Goal: Information Seeking & Learning: Learn about a topic

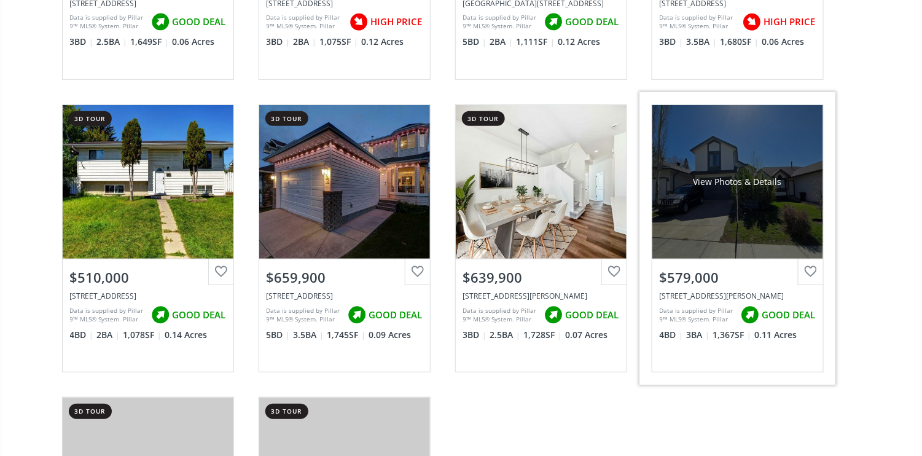
scroll to position [3276, 0]
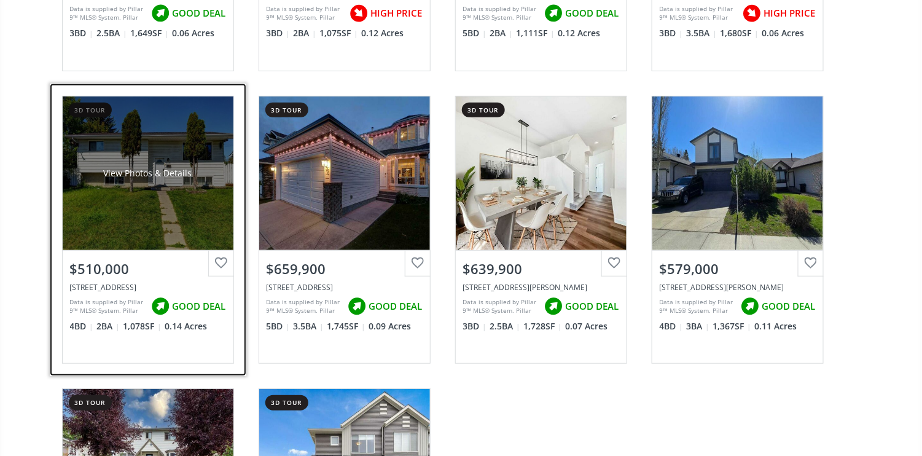
click at [138, 193] on div "View Photos & Details" at bounding box center [148, 173] width 171 height 154
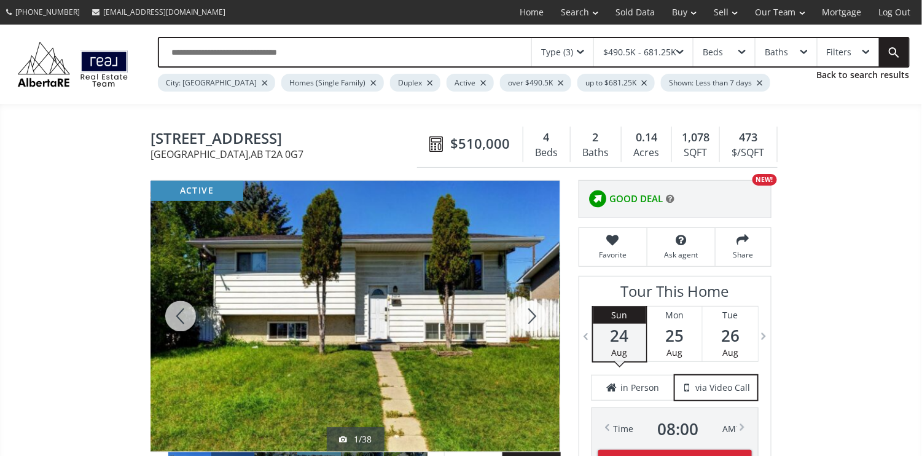
click at [530, 313] on div at bounding box center [530, 316] width 59 height 271
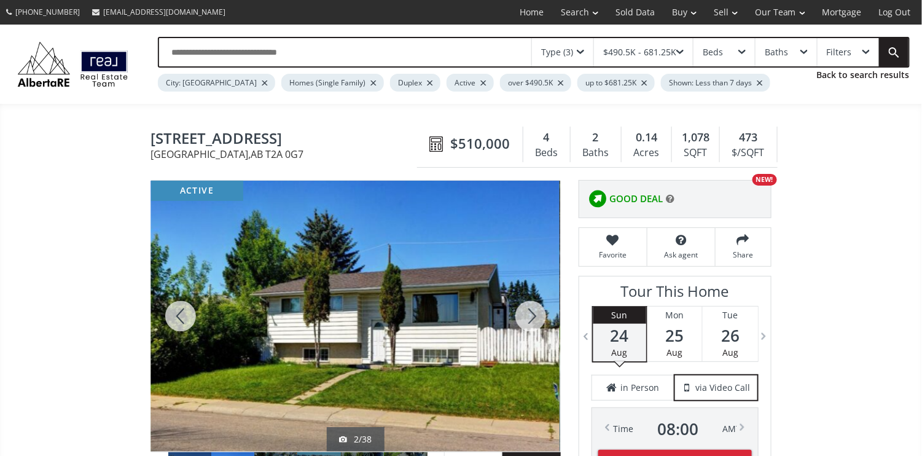
click at [530, 313] on div at bounding box center [530, 316] width 59 height 271
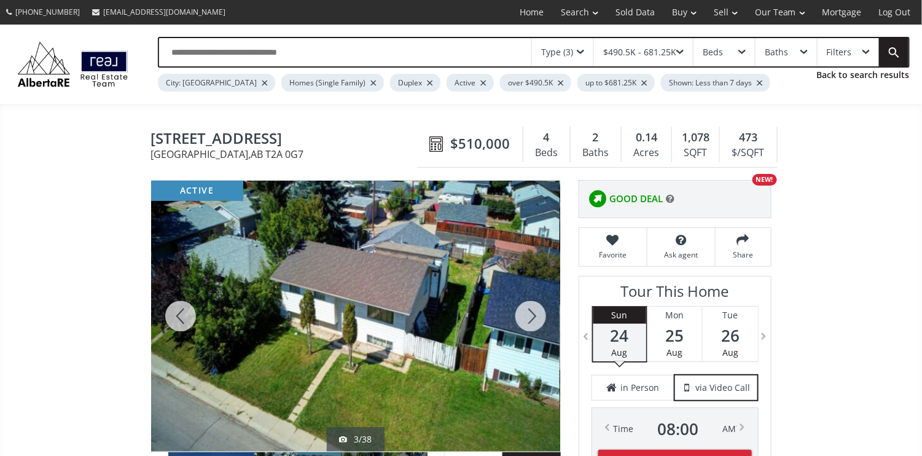
click at [530, 313] on div at bounding box center [530, 316] width 59 height 271
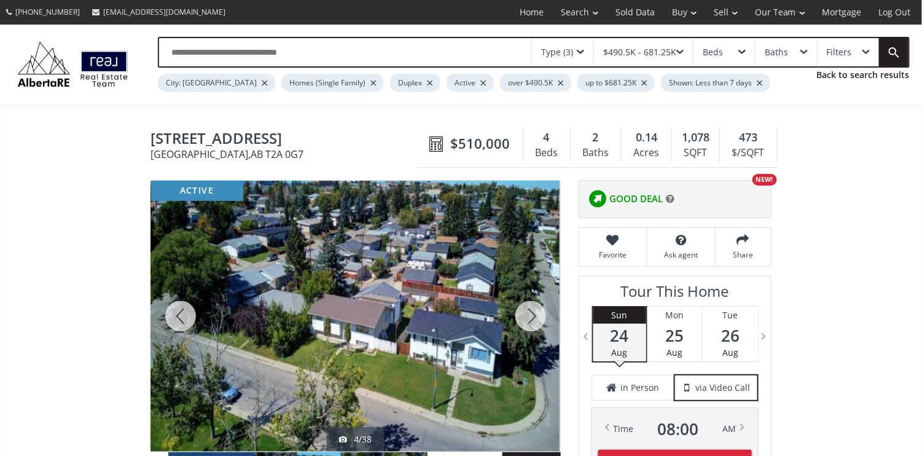
click at [530, 313] on div at bounding box center [530, 316] width 59 height 271
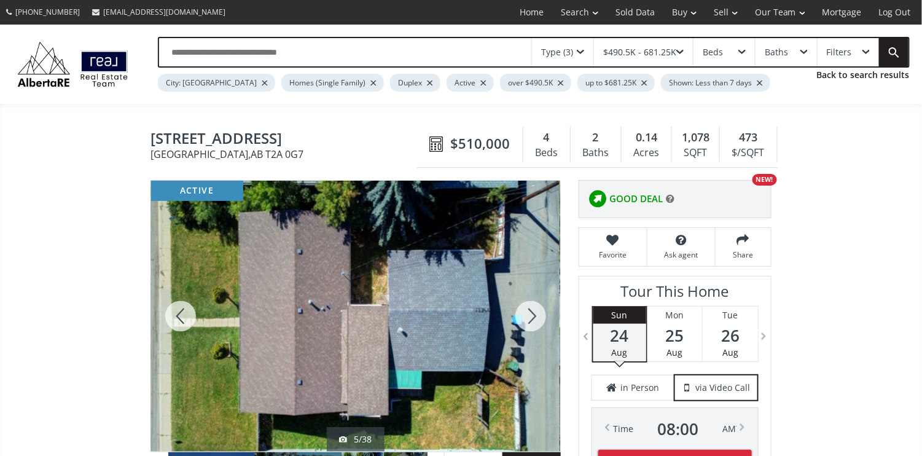
click at [530, 313] on div at bounding box center [530, 316] width 59 height 271
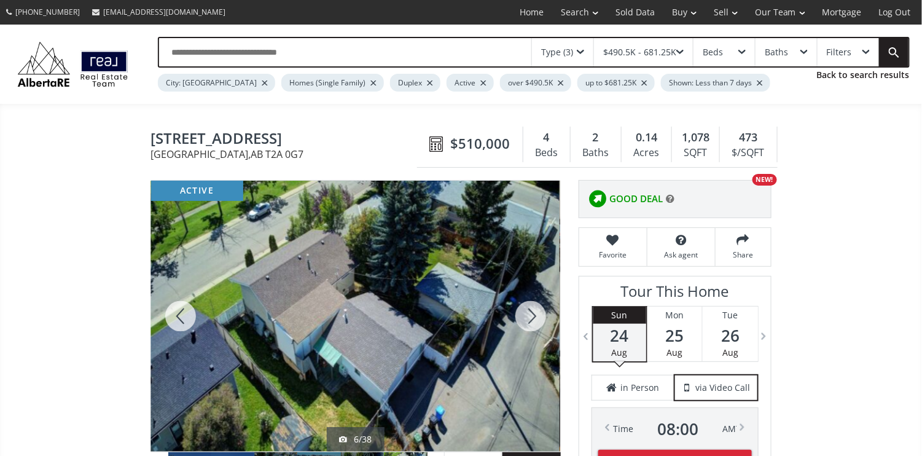
click at [530, 313] on div at bounding box center [530, 316] width 59 height 271
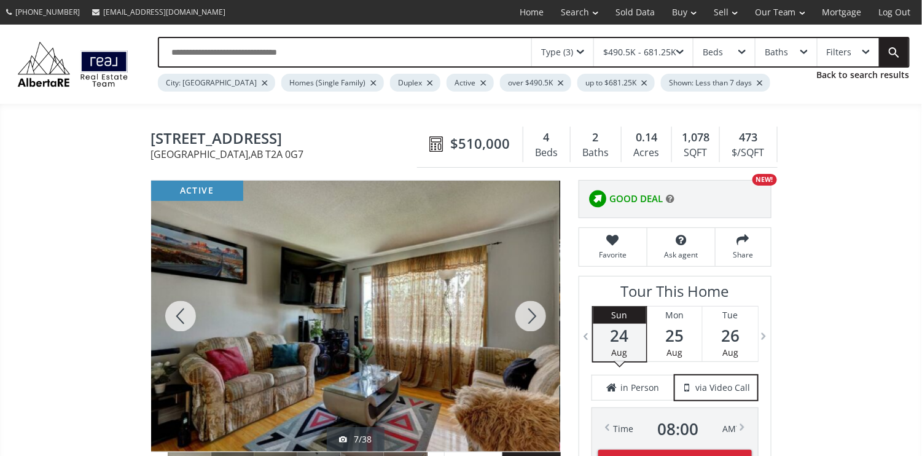
click at [530, 313] on div at bounding box center [530, 316] width 59 height 271
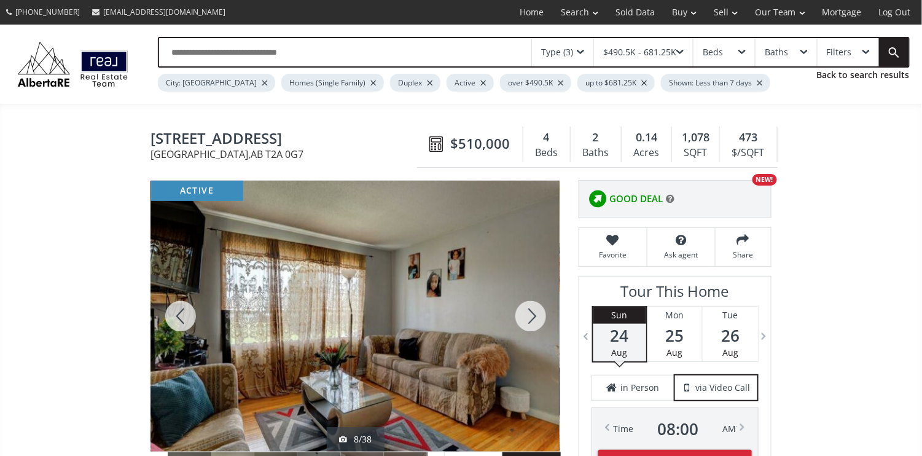
click at [530, 313] on div at bounding box center [530, 316] width 59 height 271
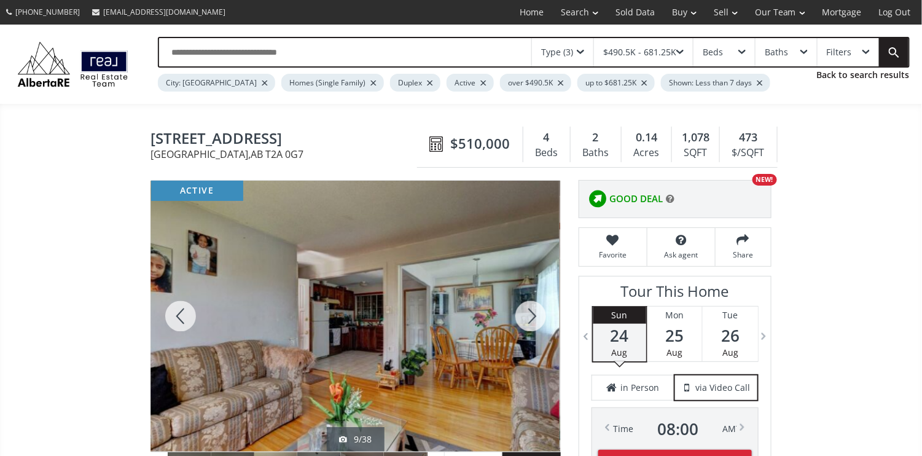
click at [530, 313] on div at bounding box center [530, 316] width 59 height 271
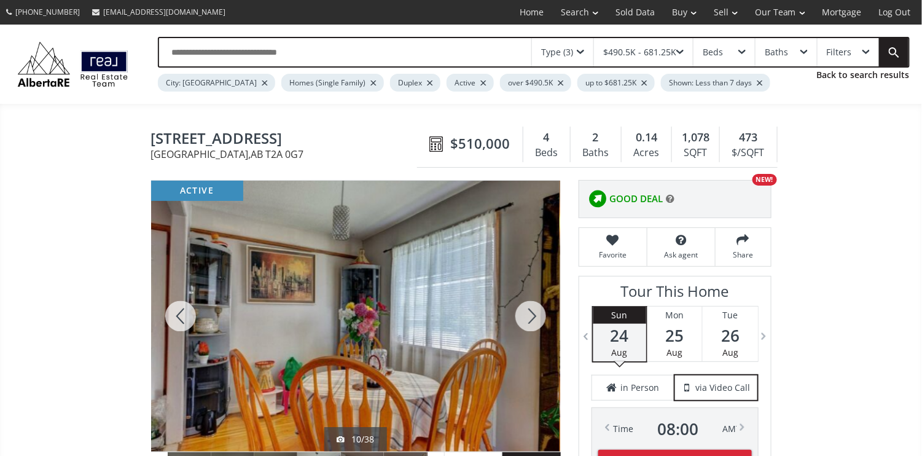
click at [530, 313] on div at bounding box center [530, 316] width 59 height 271
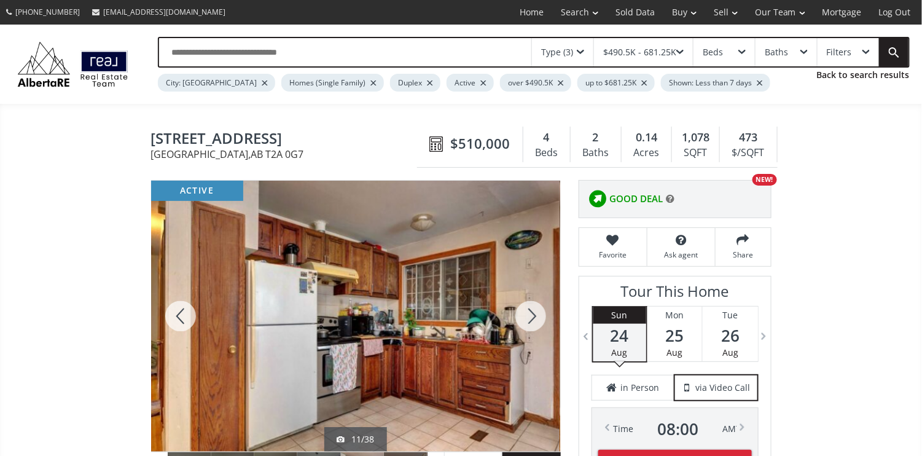
click at [530, 313] on div at bounding box center [530, 316] width 59 height 271
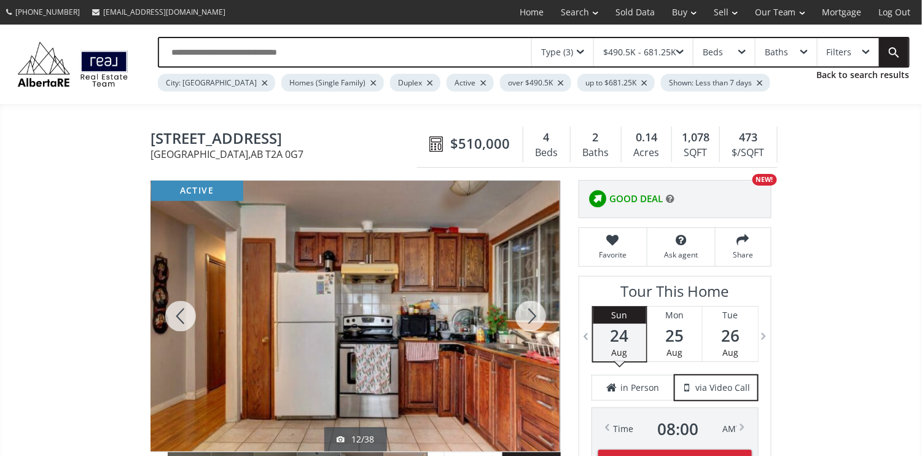
click at [530, 313] on div at bounding box center [530, 316] width 59 height 271
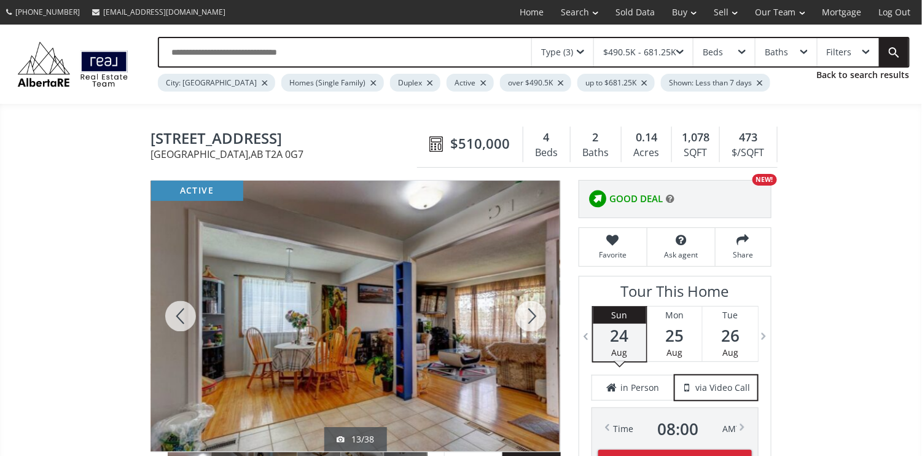
click at [530, 313] on div at bounding box center [530, 316] width 59 height 271
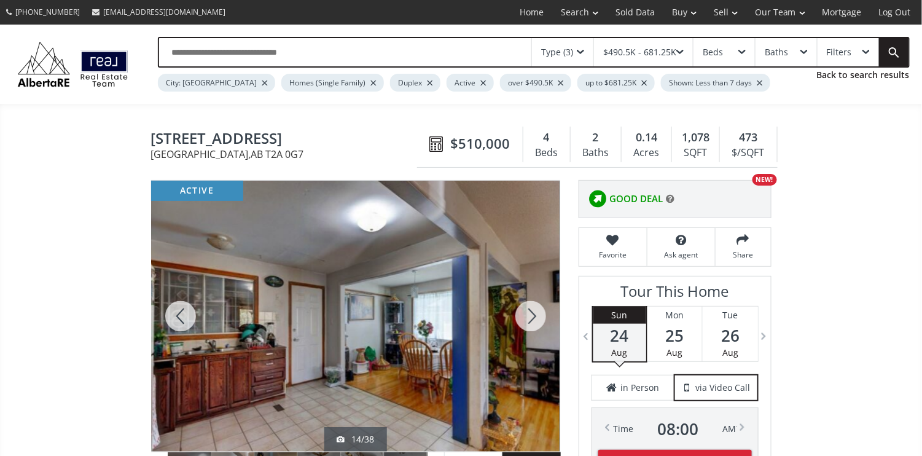
click at [530, 313] on div at bounding box center [530, 316] width 59 height 271
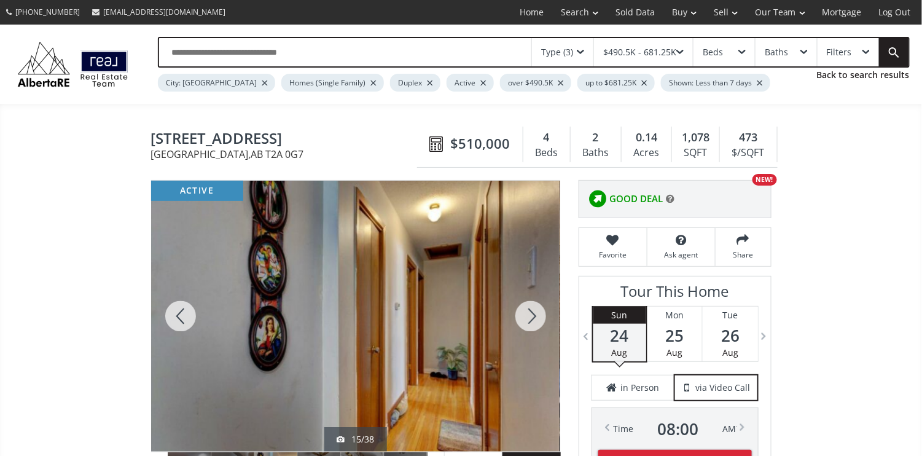
click at [530, 312] on div at bounding box center [530, 316] width 59 height 271
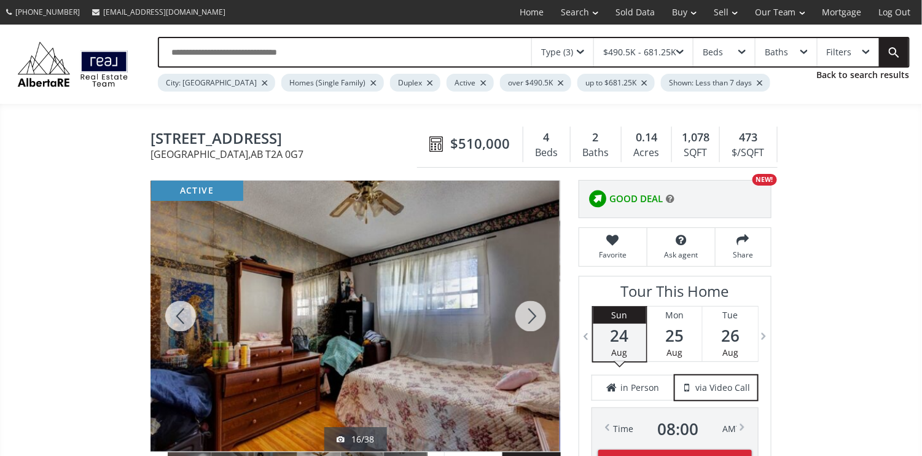
click at [530, 312] on div at bounding box center [530, 316] width 59 height 271
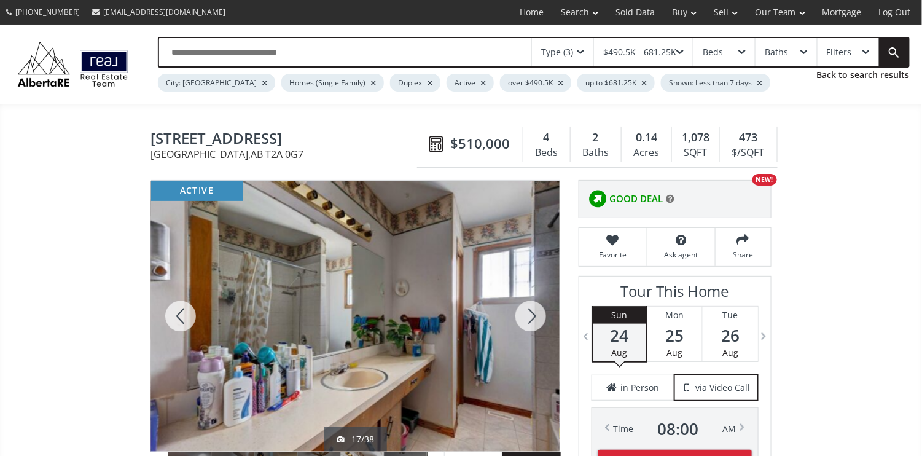
click at [530, 312] on div at bounding box center [530, 316] width 59 height 271
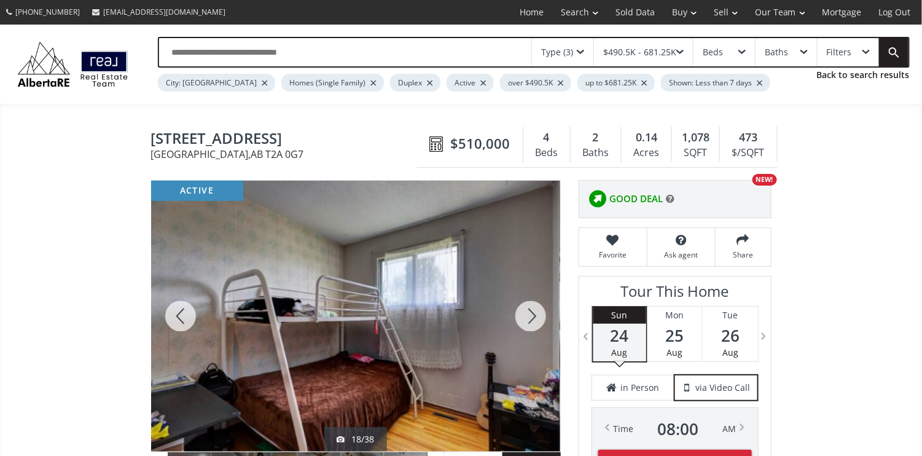
click at [530, 312] on div at bounding box center [530, 316] width 59 height 271
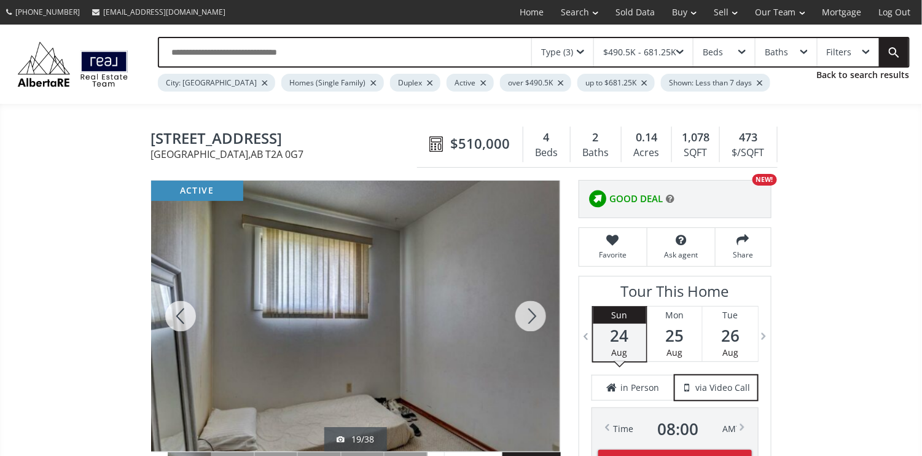
click at [530, 312] on div at bounding box center [530, 316] width 59 height 271
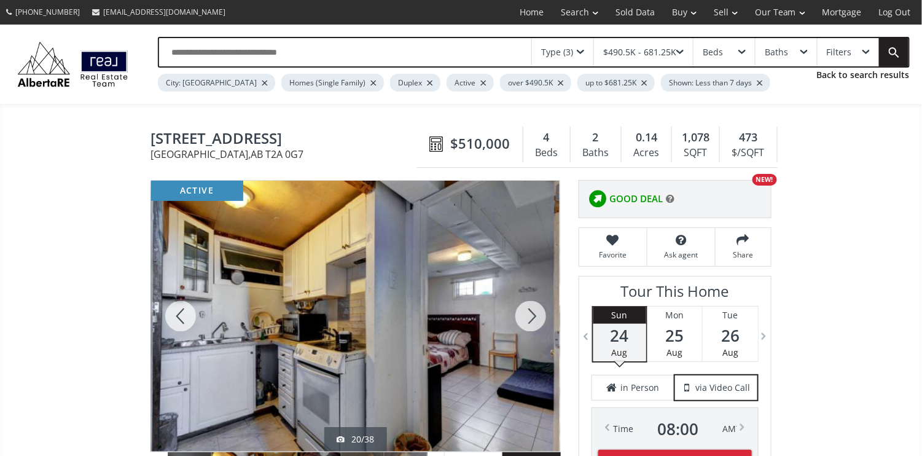
click at [530, 312] on div at bounding box center [530, 316] width 59 height 271
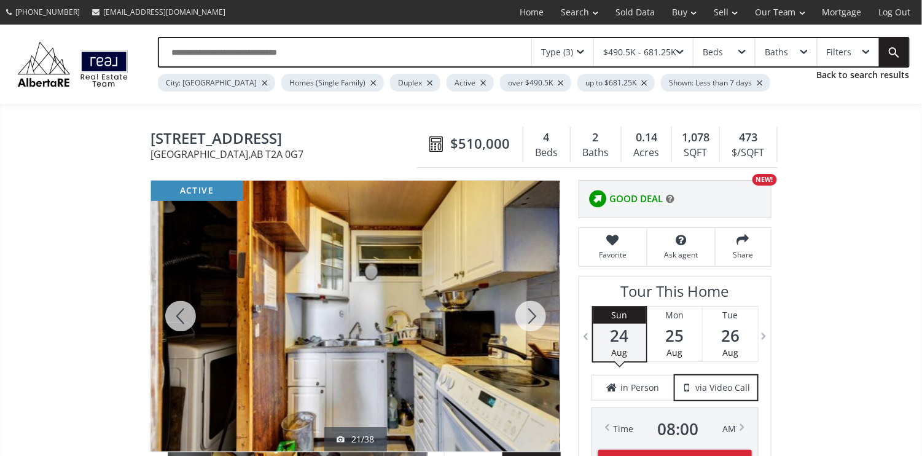
click at [174, 311] on div at bounding box center [180, 316] width 59 height 271
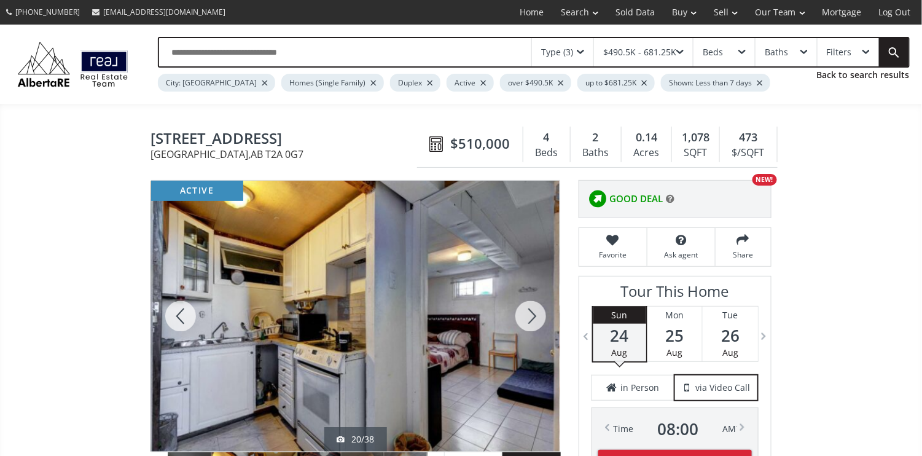
click at [534, 312] on div at bounding box center [530, 316] width 59 height 271
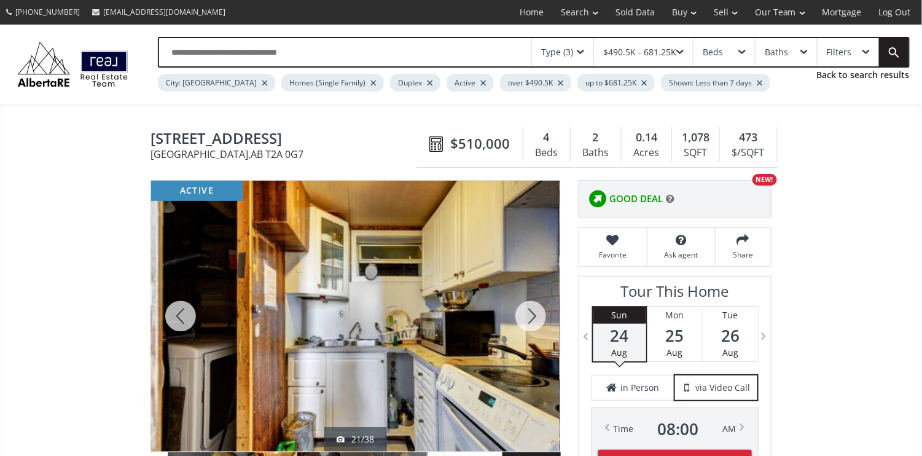
click at [534, 312] on div at bounding box center [530, 316] width 59 height 271
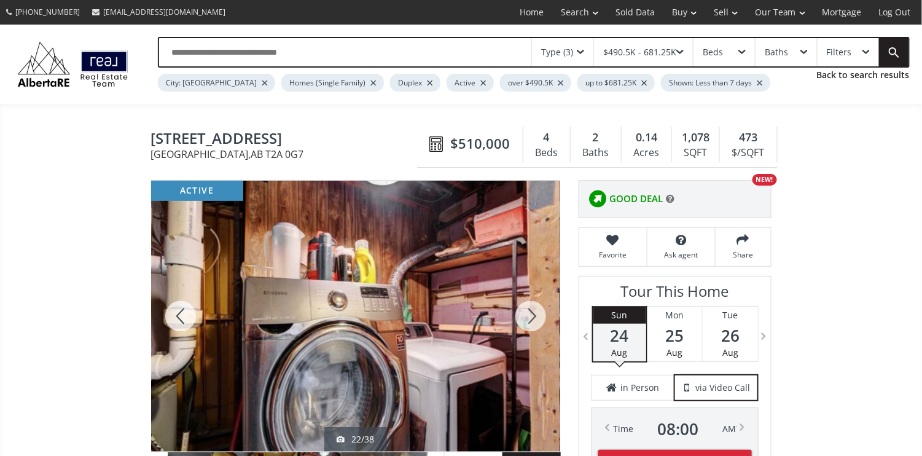
click at [534, 312] on div at bounding box center [530, 316] width 59 height 271
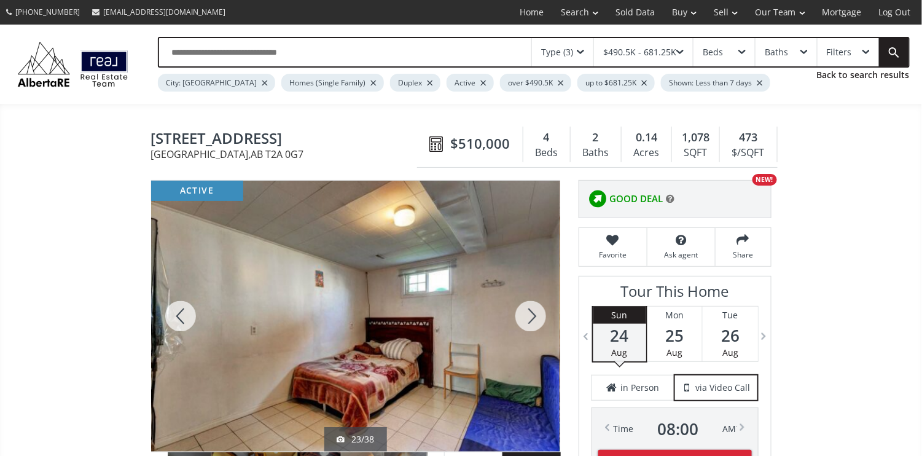
click at [534, 312] on div at bounding box center [530, 316] width 59 height 271
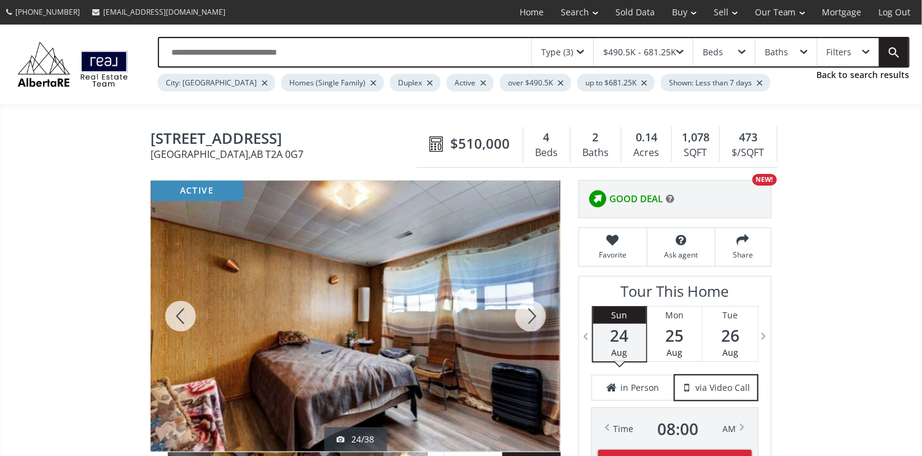
click at [534, 312] on div at bounding box center [530, 316] width 59 height 271
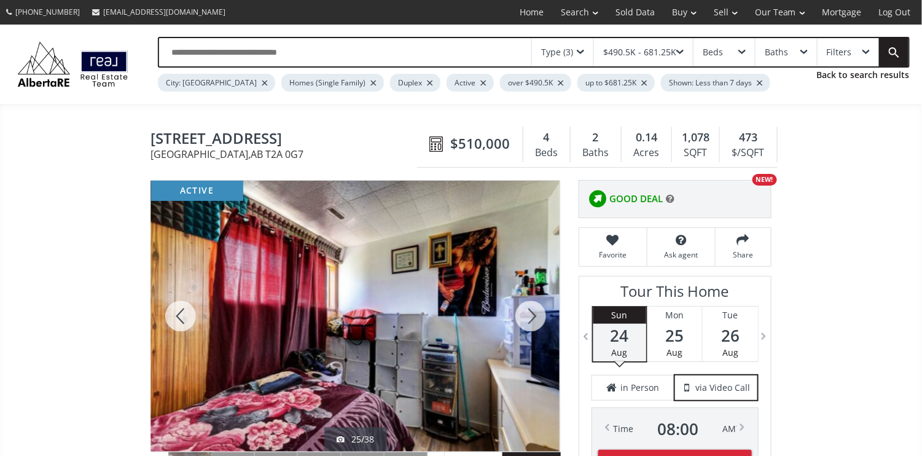
click at [534, 312] on div at bounding box center [530, 316] width 59 height 271
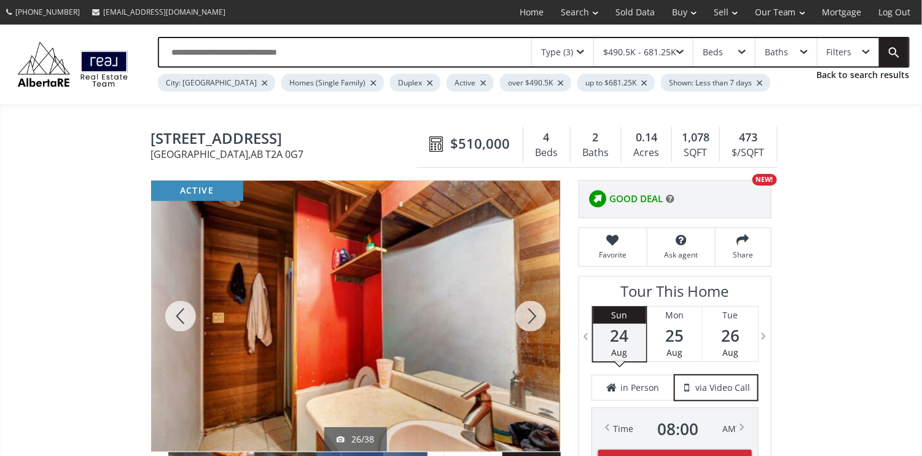
click at [534, 312] on div at bounding box center [530, 316] width 59 height 271
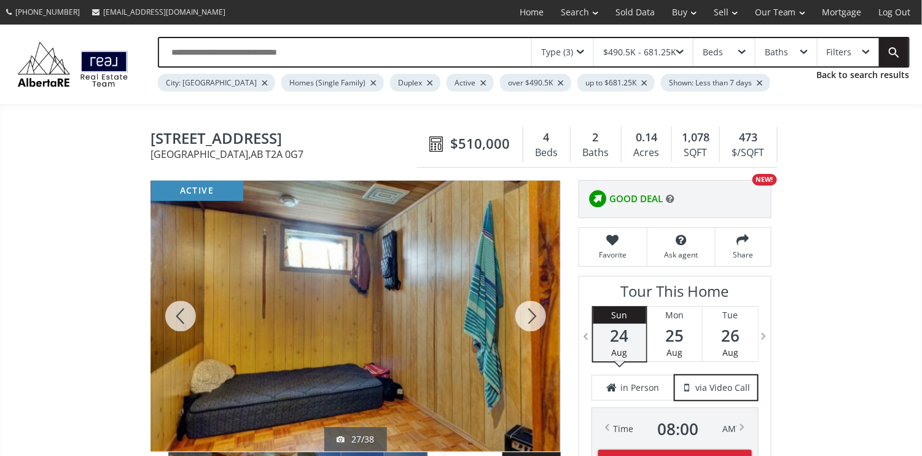
click at [534, 312] on div at bounding box center [530, 316] width 59 height 271
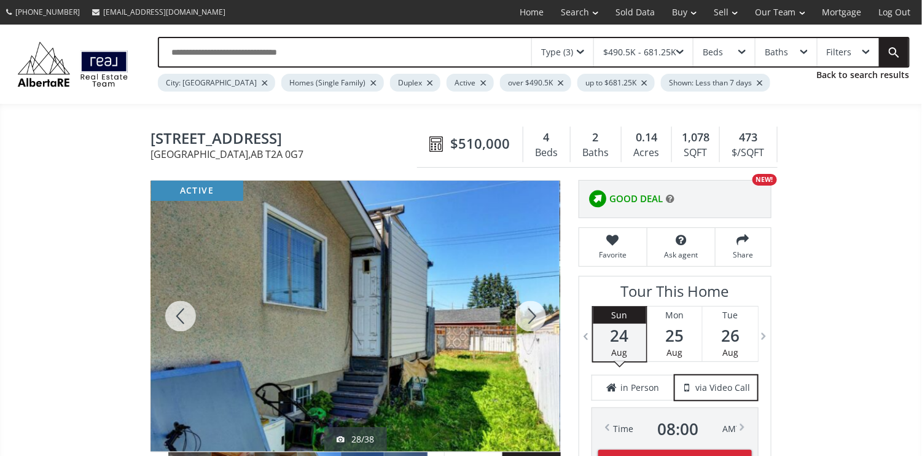
click at [534, 312] on div at bounding box center [530, 316] width 59 height 271
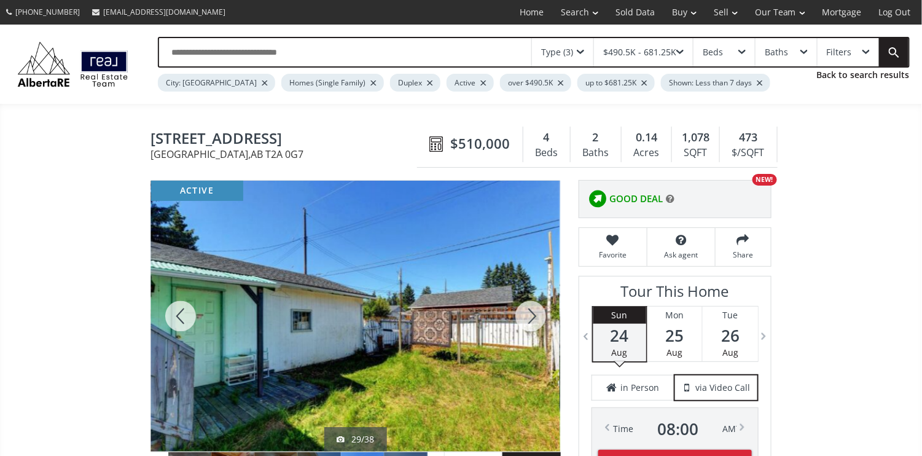
click at [534, 312] on div at bounding box center [530, 316] width 59 height 271
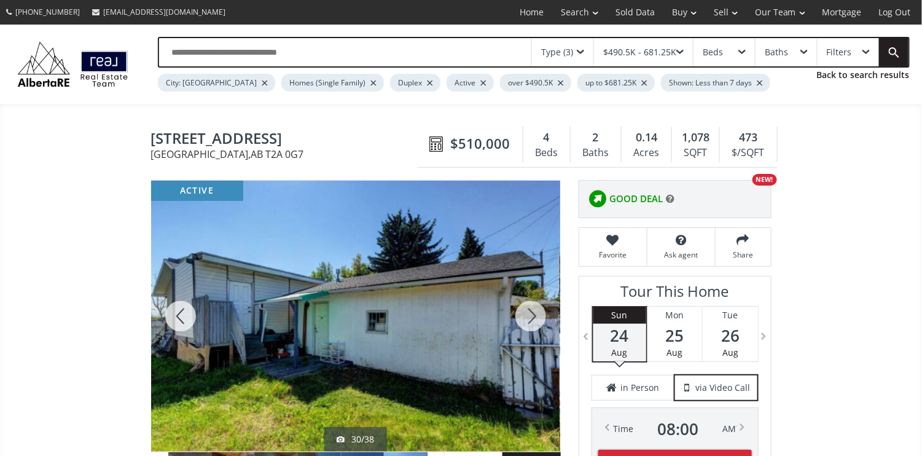
click at [534, 312] on div at bounding box center [530, 316] width 59 height 271
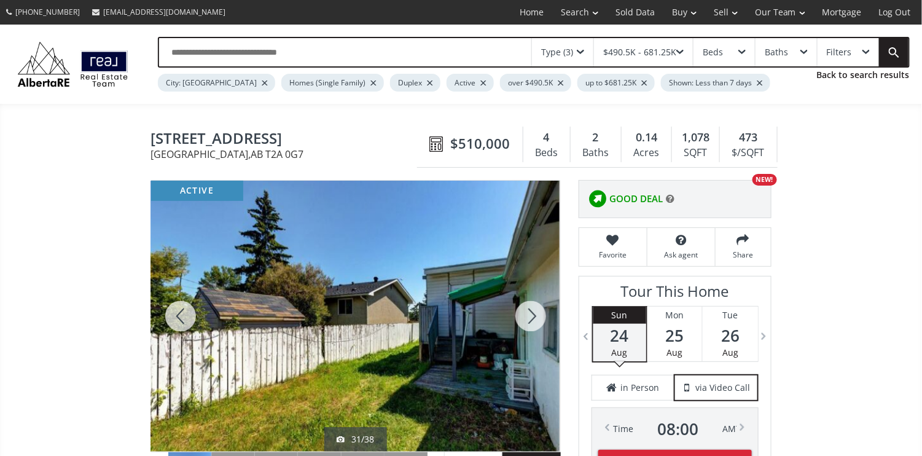
click at [534, 312] on div at bounding box center [530, 316] width 59 height 271
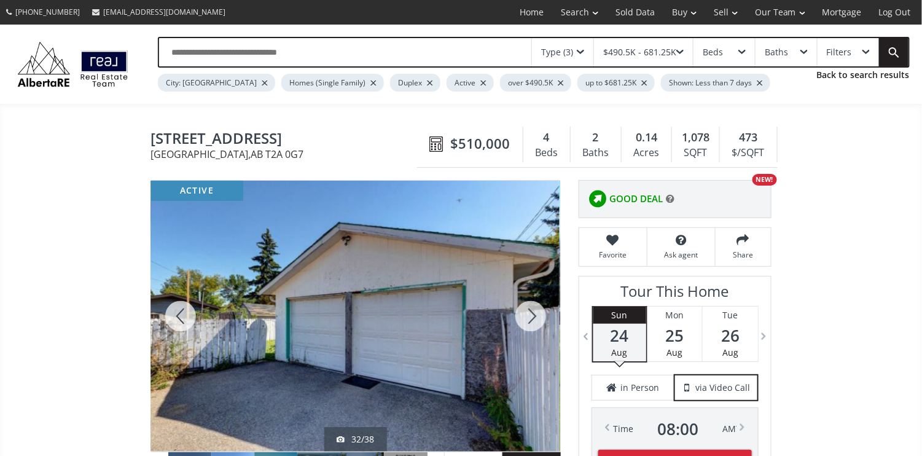
click at [534, 307] on div at bounding box center [530, 316] width 59 height 271
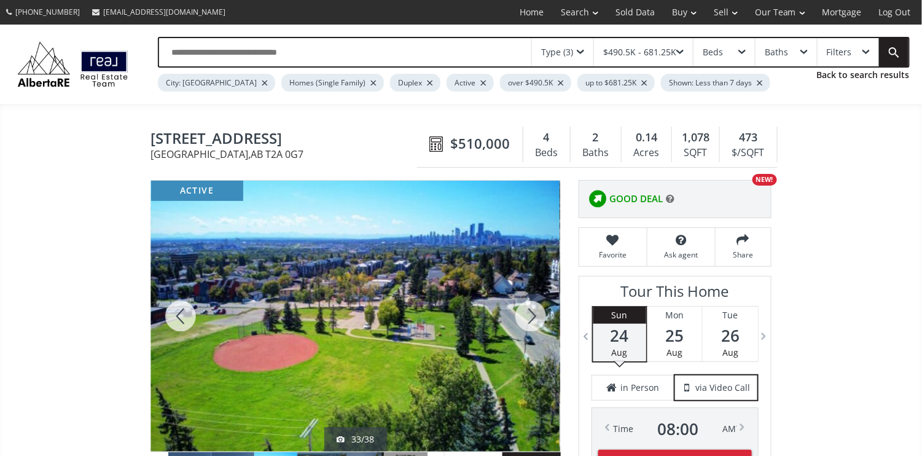
click at [534, 307] on div at bounding box center [530, 316] width 59 height 271
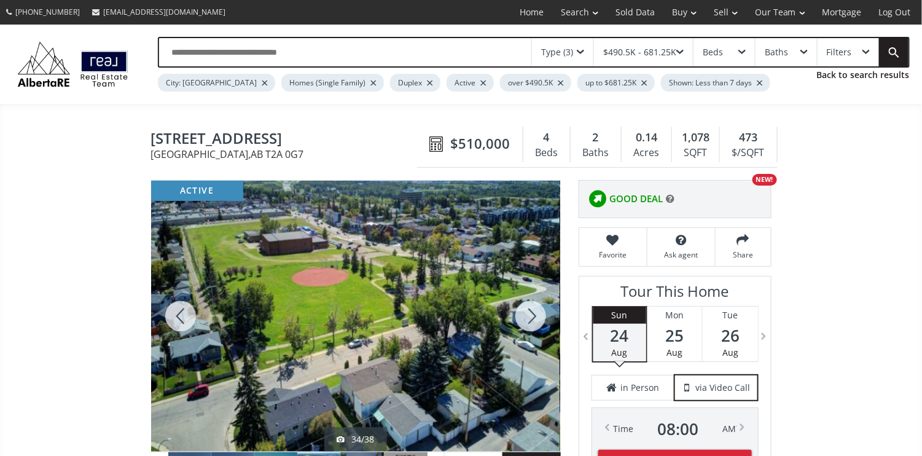
click at [534, 307] on div at bounding box center [530, 316] width 59 height 271
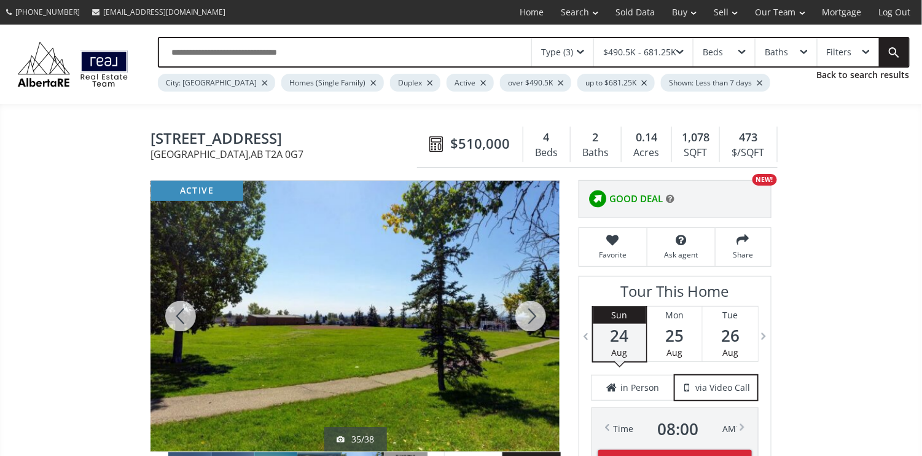
click at [534, 307] on div at bounding box center [530, 316] width 59 height 271
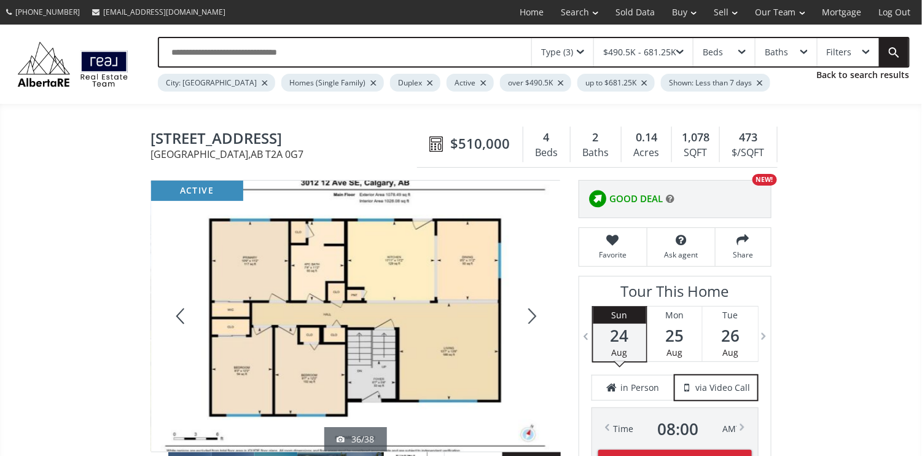
click at [530, 313] on div at bounding box center [530, 316] width 59 height 271
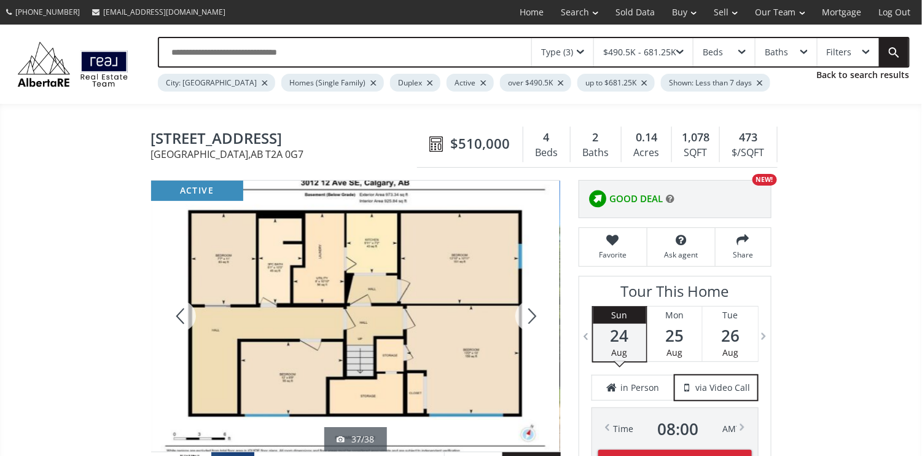
click at [530, 313] on div at bounding box center [530, 316] width 59 height 271
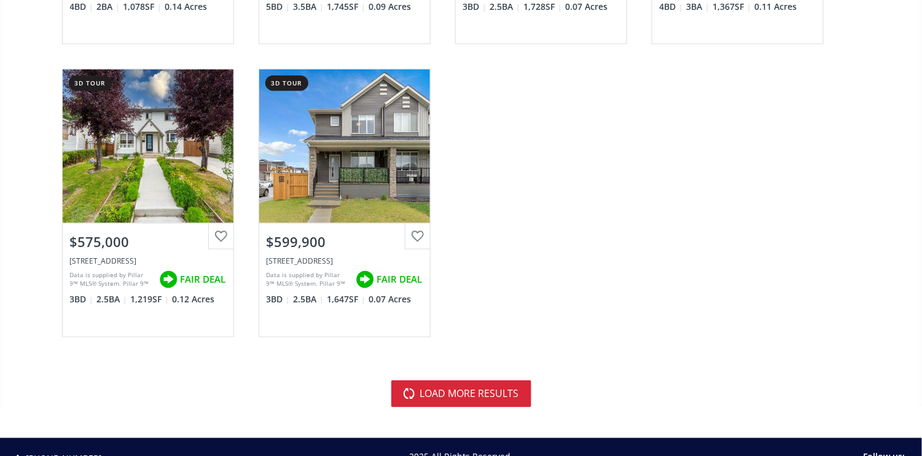
scroll to position [3604, 0]
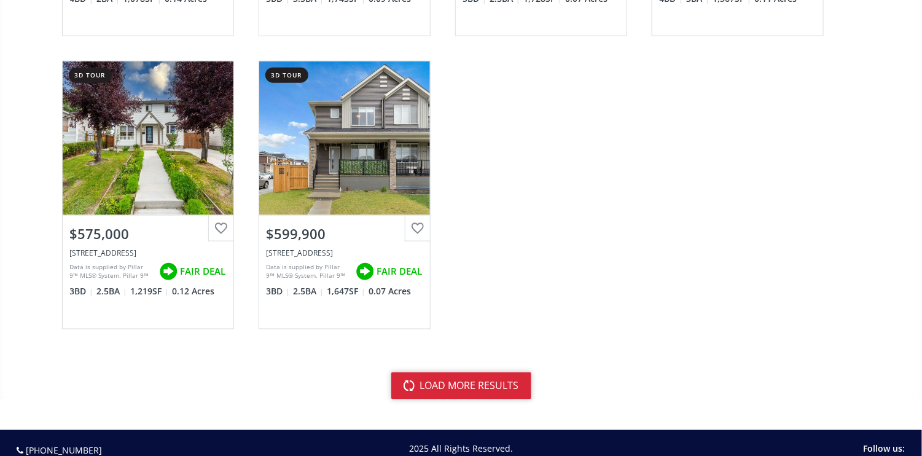
click at [523, 386] on button "load more results" at bounding box center [461, 385] width 140 height 27
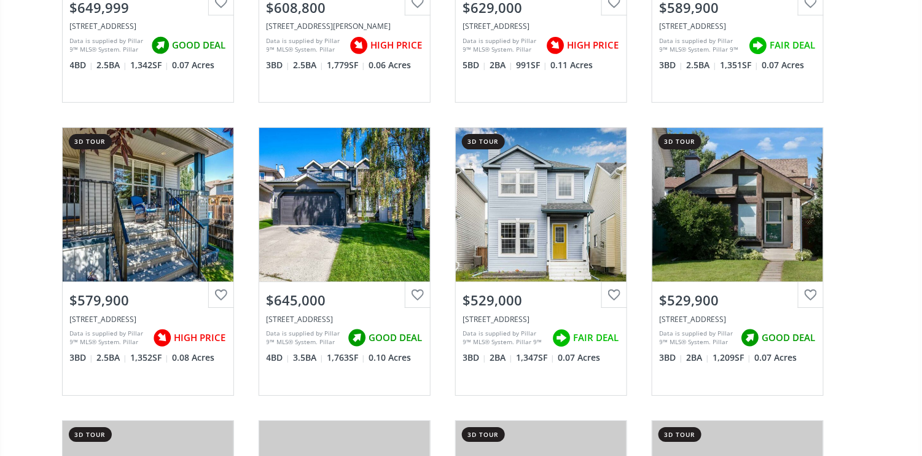
scroll to position [4423, 0]
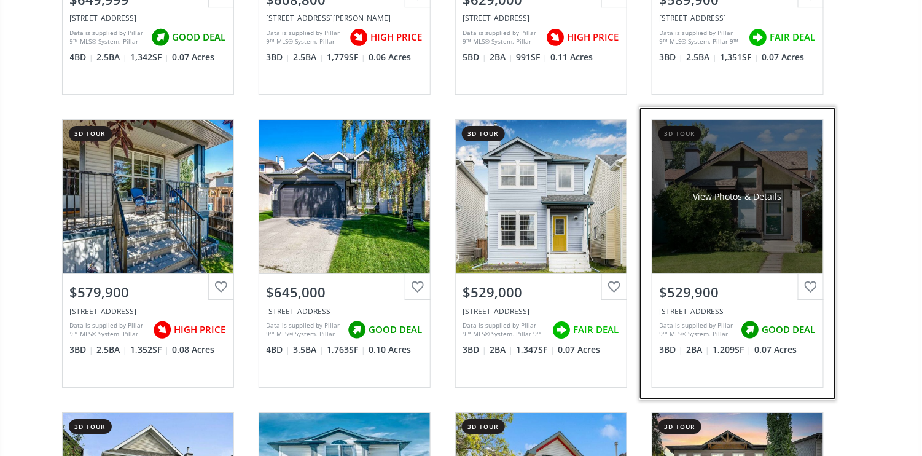
click at [740, 217] on div "View Photos & Details" at bounding box center [737, 197] width 171 height 154
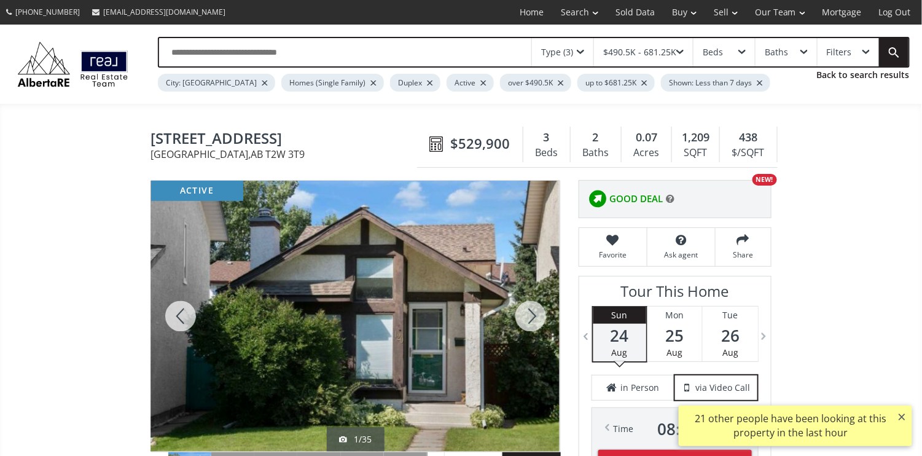
click at [525, 317] on div at bounding box center [530, 316] width 59 height 271
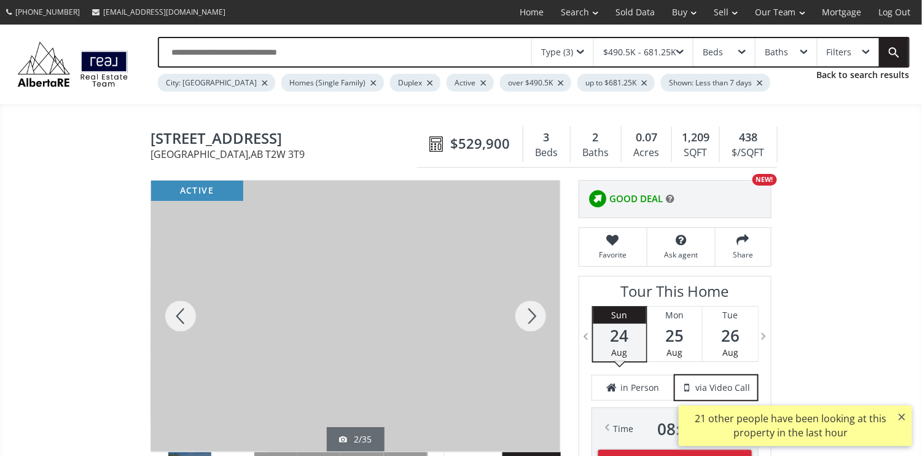
click at [525, 317] on div at bounding box center [530, 316] width 59 height 271
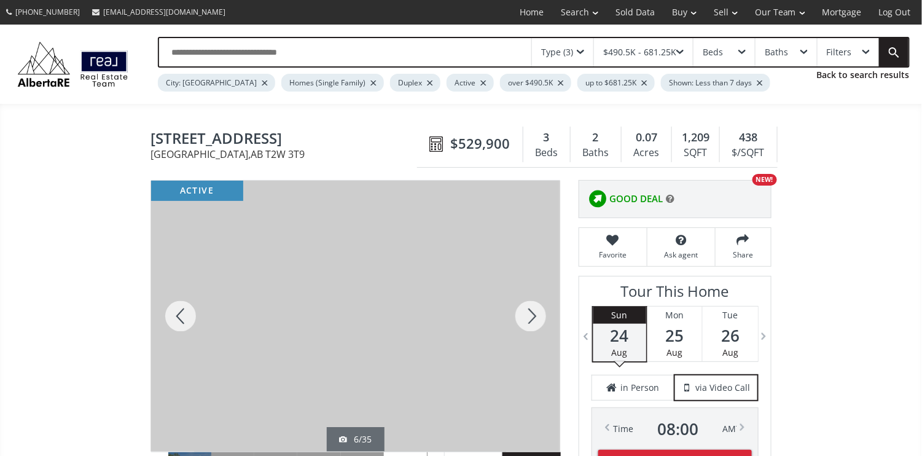
click at [525, 317] on div at bounding box center [530, 316] width 59 height 271
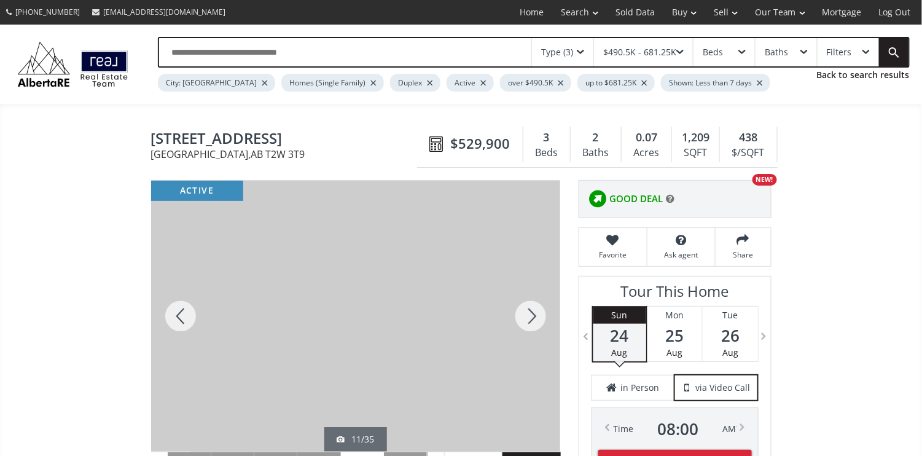
click at [525, 317] on div at bounding box center [530, 316] width 59 height 271
click at [186, 309] on div at bounding box center [180, 316] width 59 height 271
click at [535, 320] on div at bounding box center [530, 316] width 59 height 271
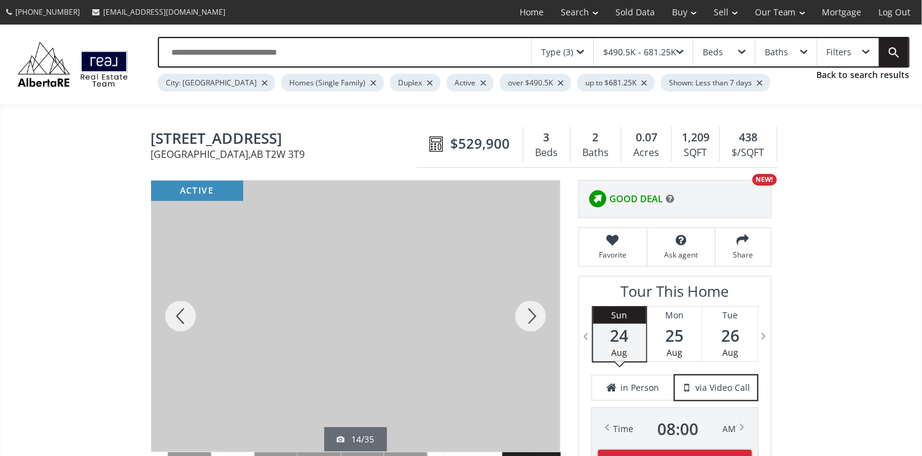
click at [535, 320] on div at bounding box center [530, 316] width 59 height 271
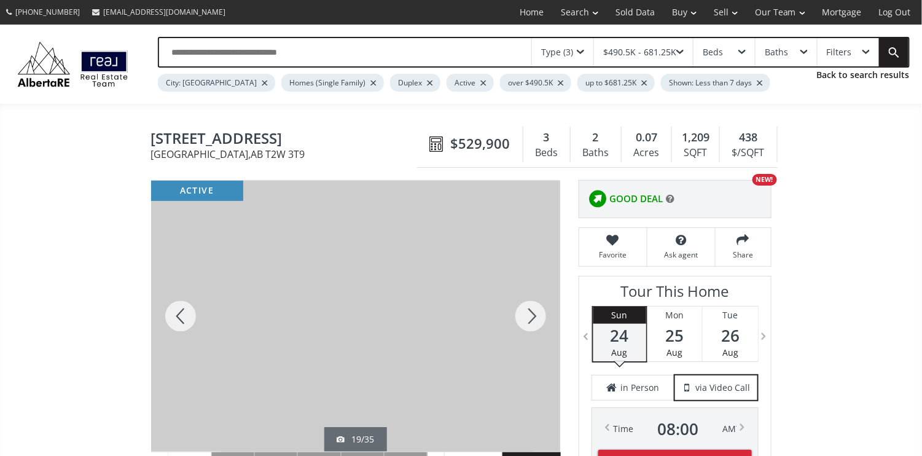
click at [535, 320] on div at bounding box center [530, 316] width 59 height 271
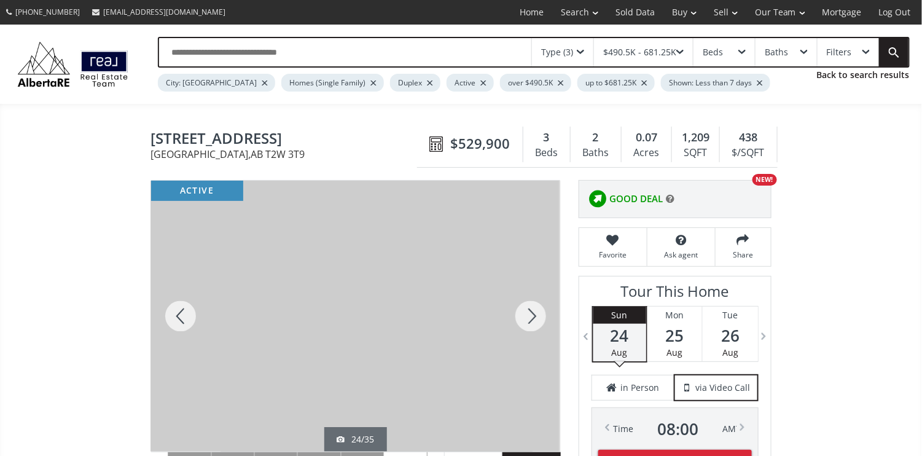
click at [535, 320] on div at bounding box center [530, 316] width 59 height 271
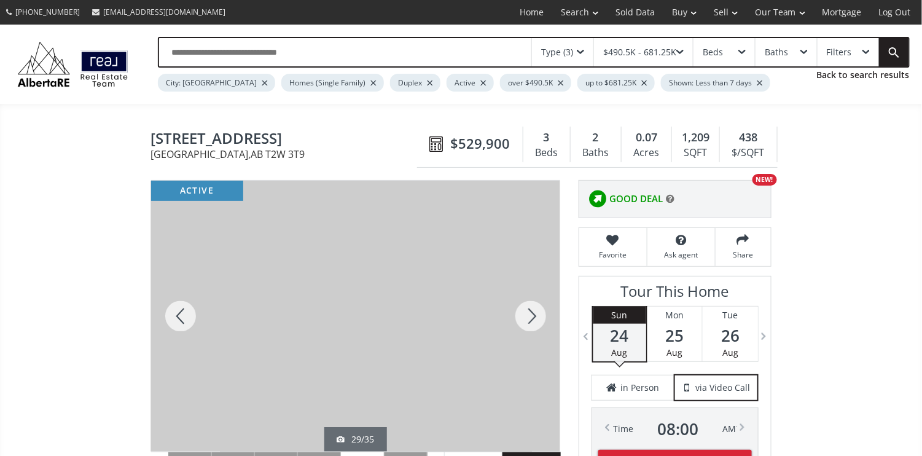
click at [535, 320] on div at bounding box center [530, 316] width 59 height 271
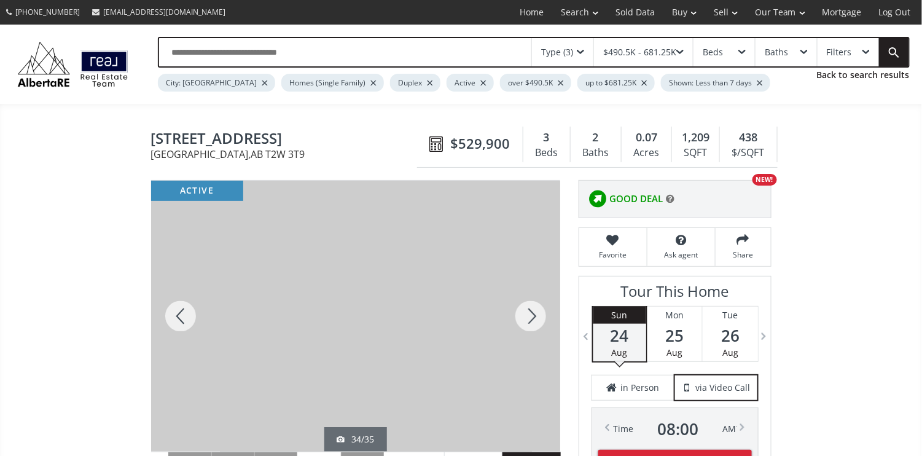
click at [531, 313] on div at bounding box center [530, 316] width 59 height 271
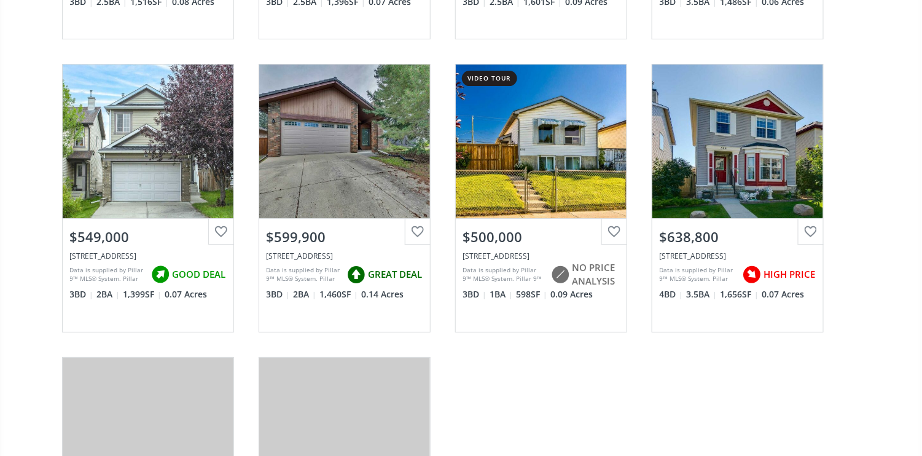
scroll to position [7699, 0]
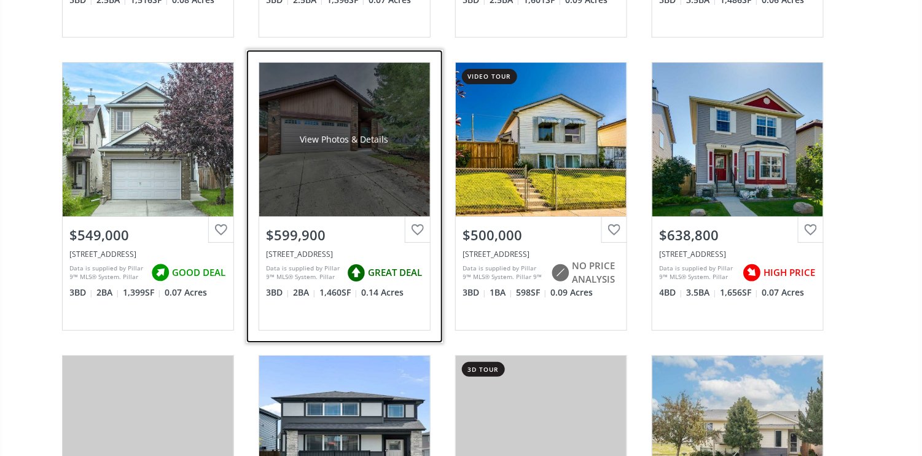
click at [362, 133] on div "View Photos & Details" at bounding box center [344, 139] width 88 height 12
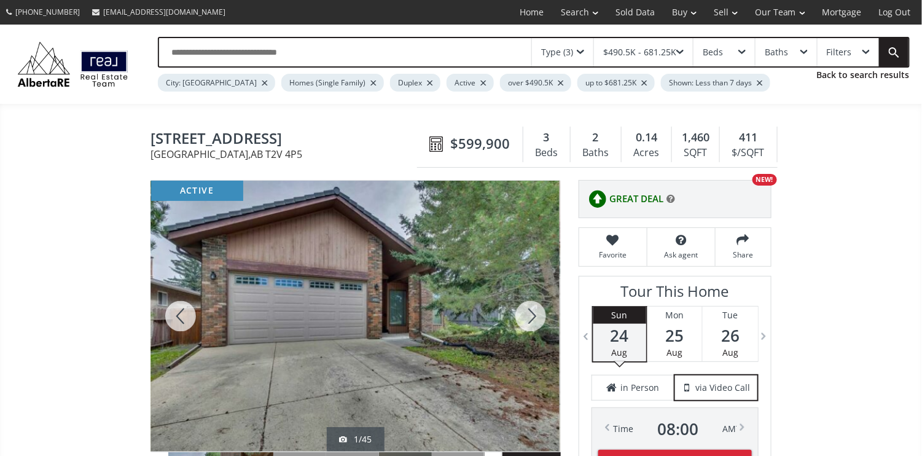
click at [529, 316] on div at bounding box center [530, 316] width 59 height 271
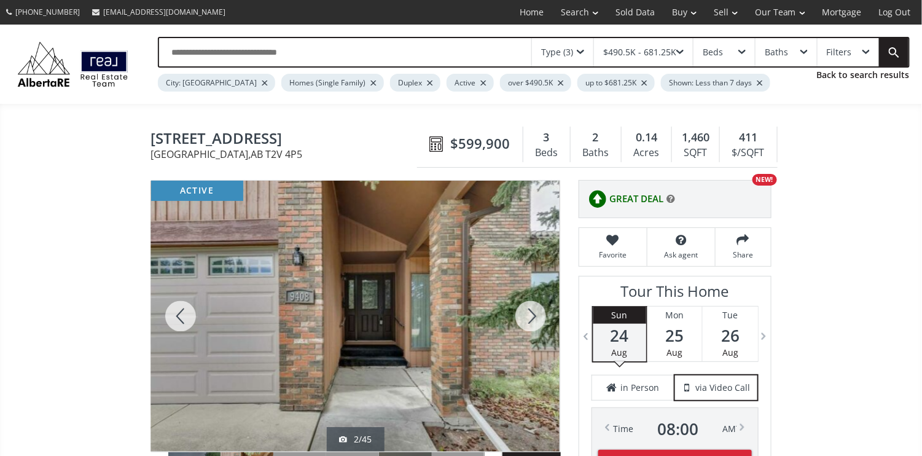
click at [529, 316] on div at bounding box center [530, 316] width 59 height 271
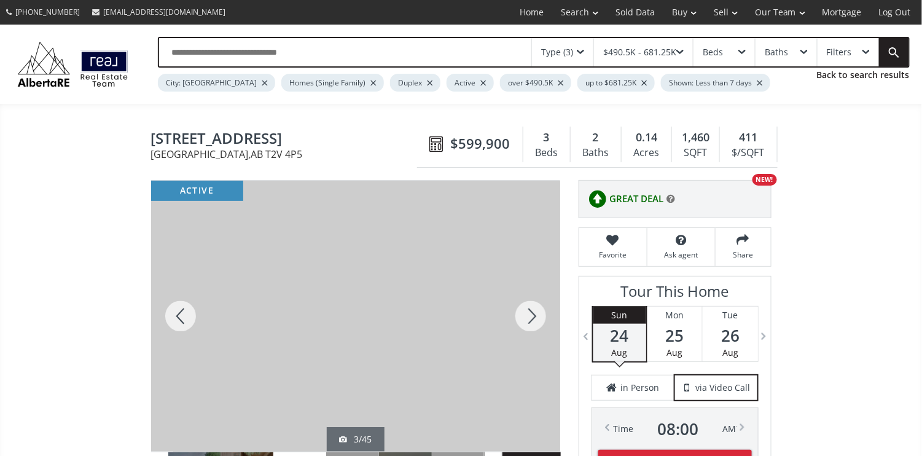
click at [529, 316] on div at bounding box center [530, 316] width 59 height 271
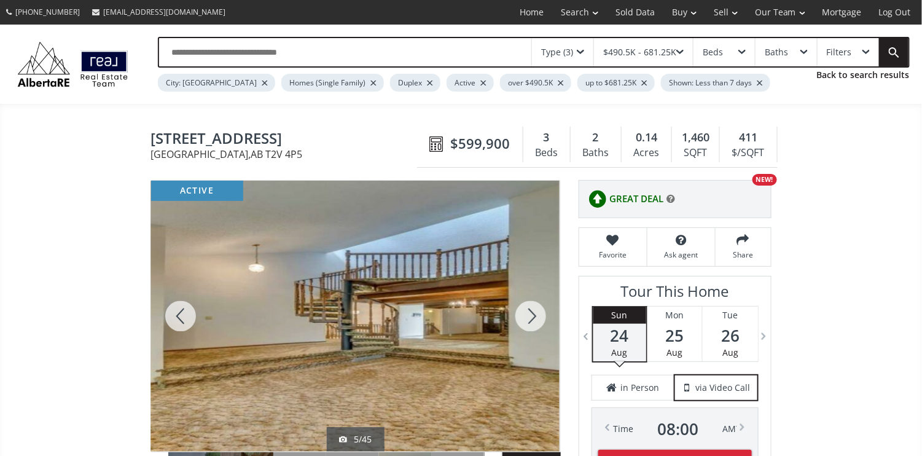
click at [529, 316] on div at bounding box center [530, 316] width 59 height 271
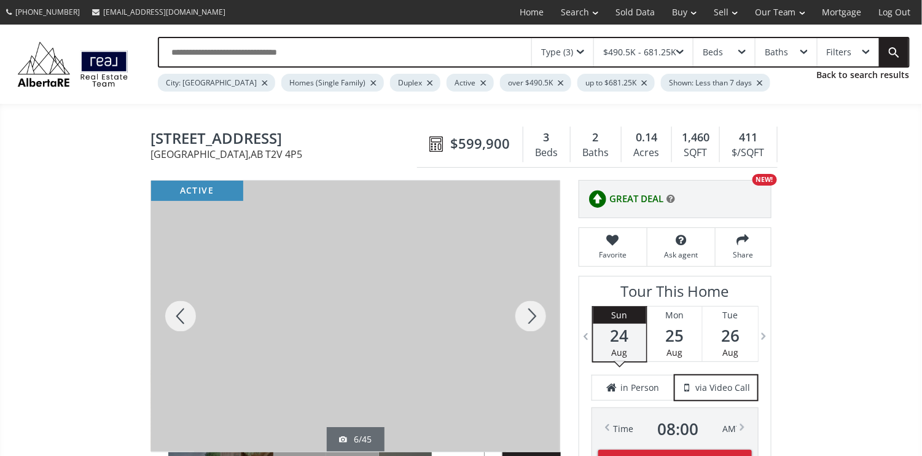
click at [529, 316] on div at bounding box center [530, 316] width 59 height 271
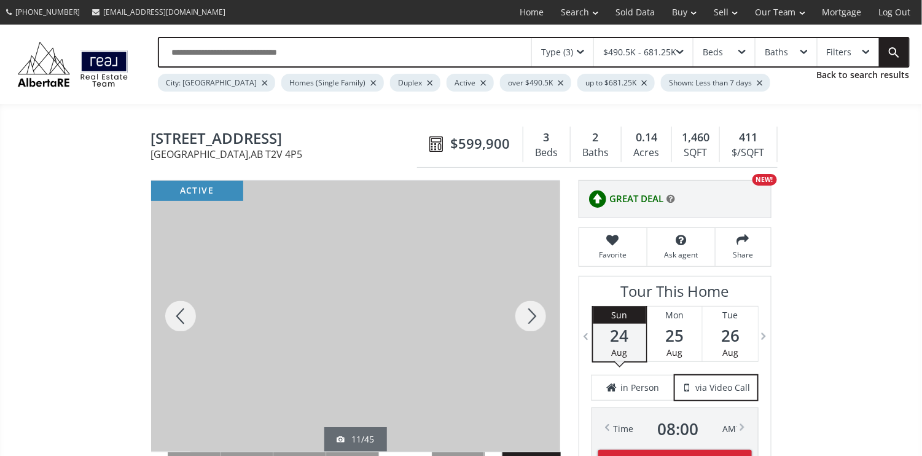
click at [529, 316] on div at bounding box center [530, 316] width 59 height 271
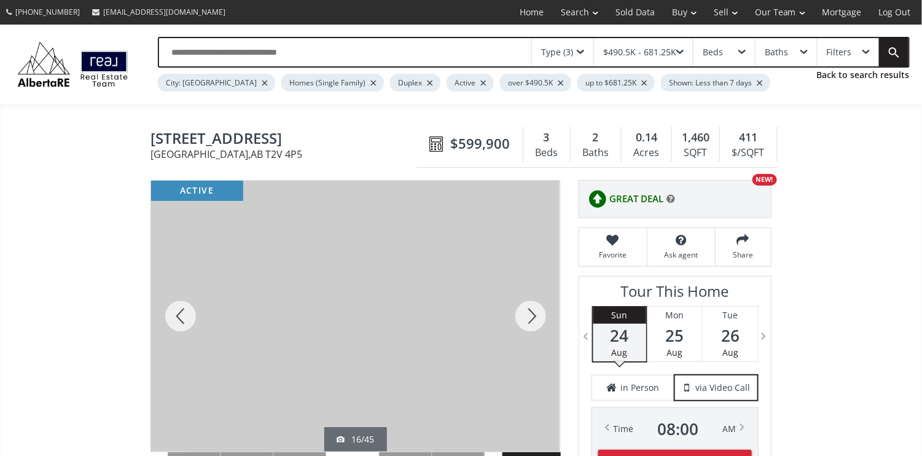
click at [529, 316] on div at bounding box center [530, 316] width 59 height 271
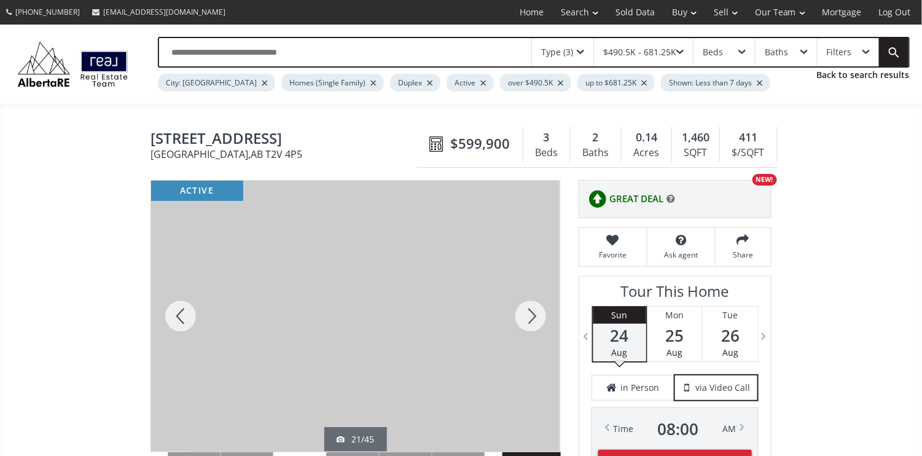
click at [529, 316] on div at bounding box center [530, 316] width 59 height 271
click at [520, 313] on div at bounding box center [530, 316] width 59 height 271
click at [525, 312] on div at bounding box center [530, 316] width 59 height 271
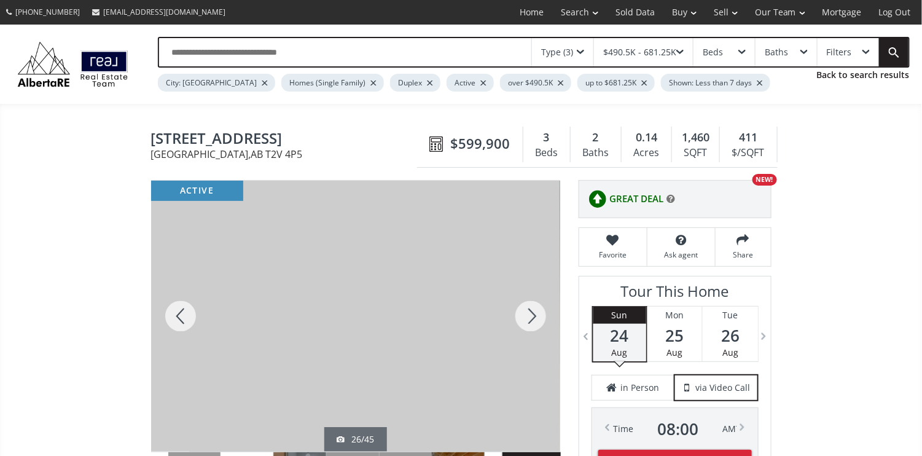
click at [525, 312] on div at bounding box center [530, 316] width 59 height 271
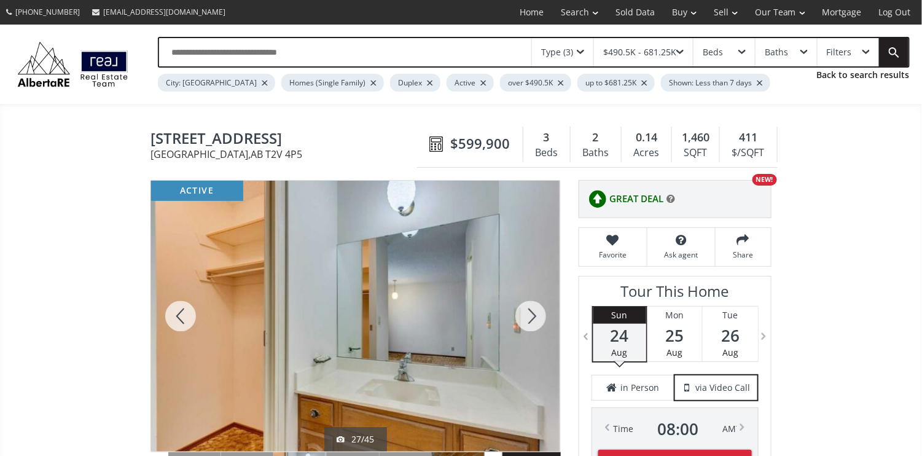
click at [525, 312] on div at bounding box center [530, 316] width 59 height 271
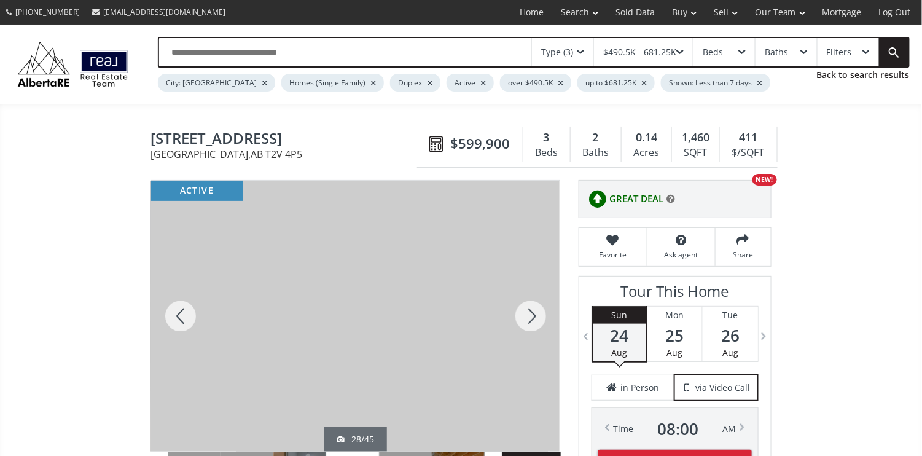
click at [525, 312] on div at bounding box center [530, 316] width 59 height 271
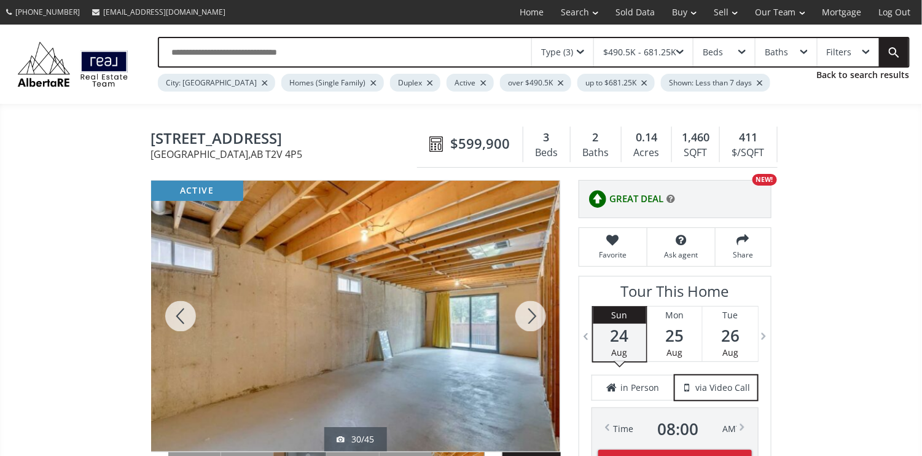
click at [525, 312] on div at bounding box center [530, 316] width 59 height 271
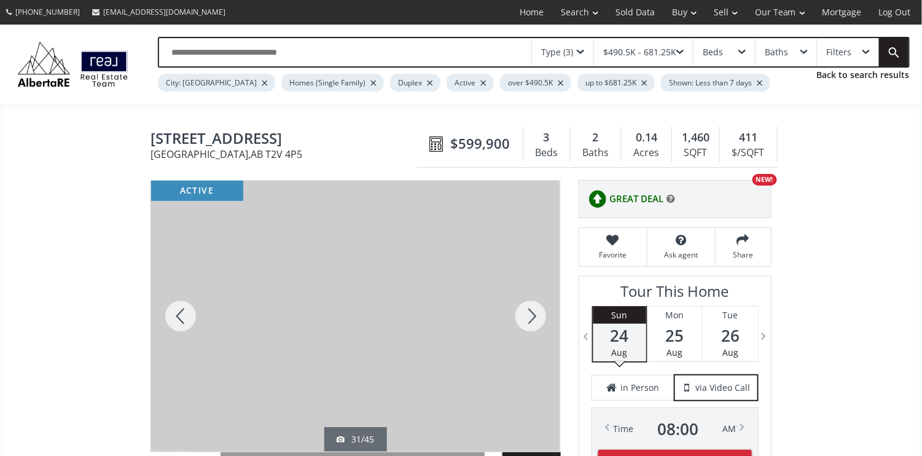
click at [525, 312] on div at bounding box center [530, 316] width 59 height 271
click at [526, 311] on div at bounding box center [530, 316] width 59 height 271
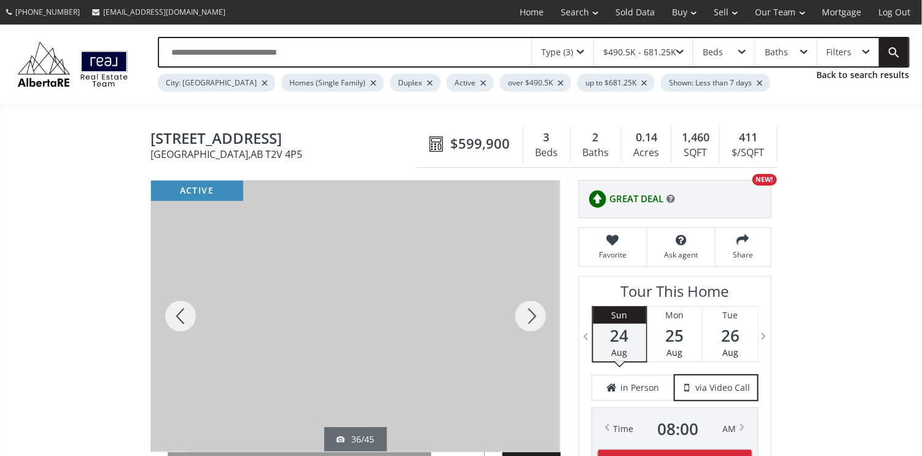
click at [526, 312] on div at bounding box center [530, 316] width 59 height 271
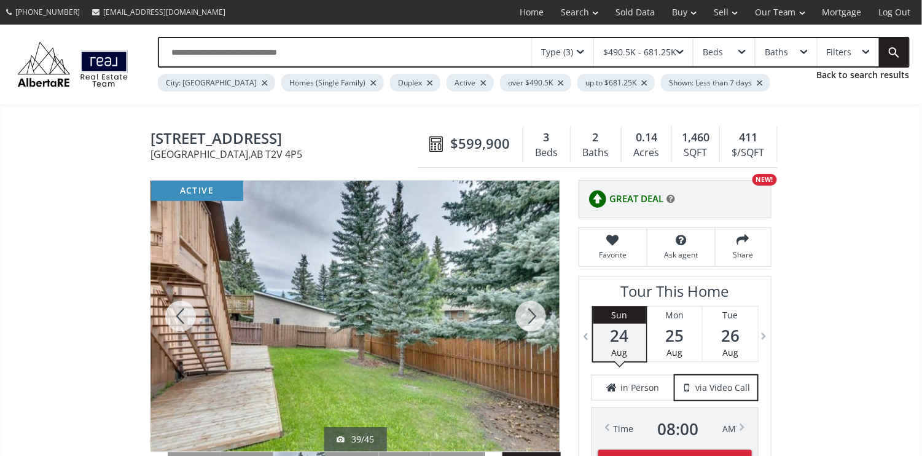
click at [526, 312] on div at bounding box center [530, 316] width 59 height 271
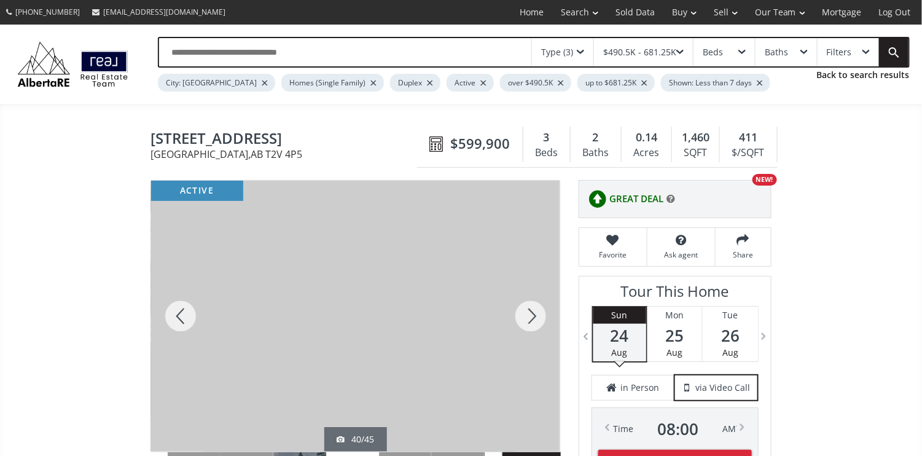
click at [526, 312] on div at bounding box center [530, 316] width 59 height 271
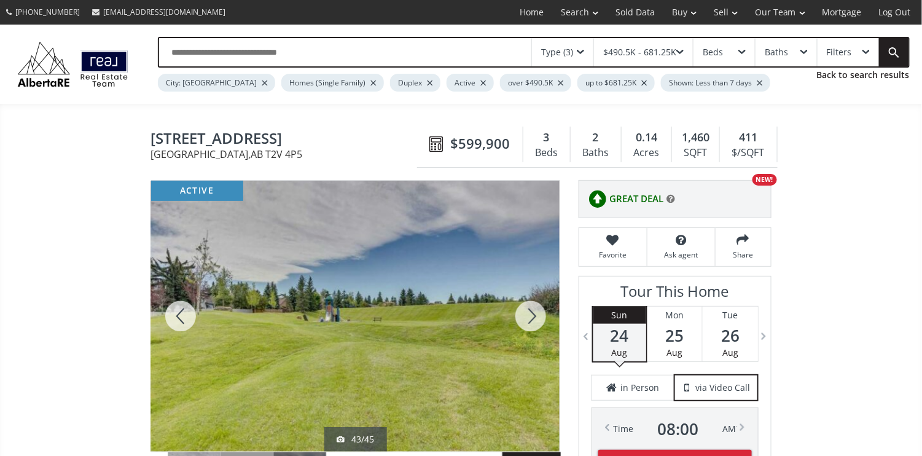
click at [526, 312] on div at bounding box center [530, 316] width 59 height 271
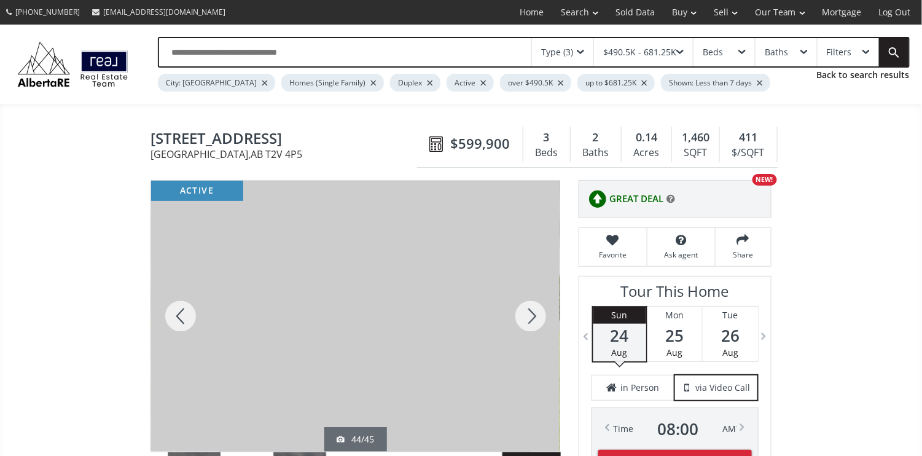
click at [526, 312] on div at bounding box center [530, 316] width 59 height 271
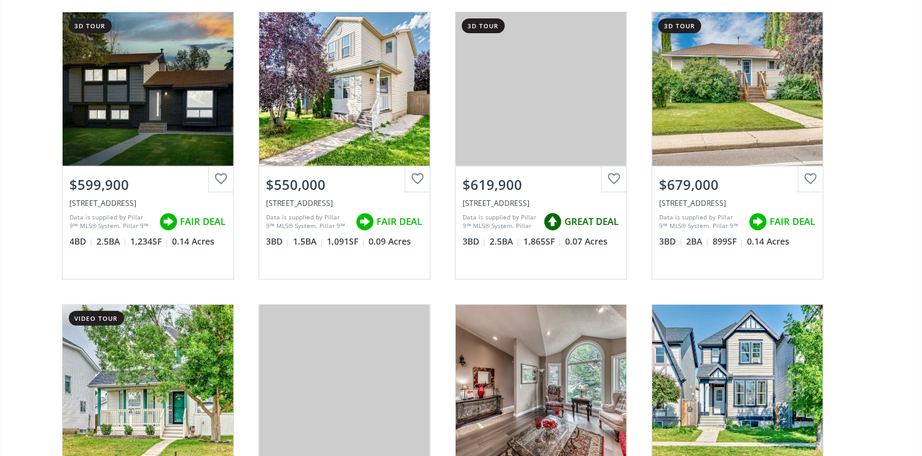
scroll to position [9665, 0]
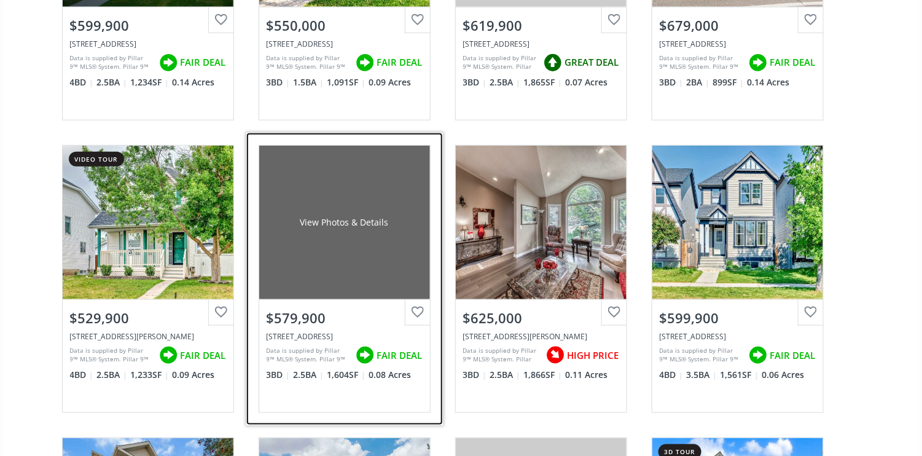
click at [373, 190] on div "View Photos & Details" at bounding box center [344, 223] width 171 height 154
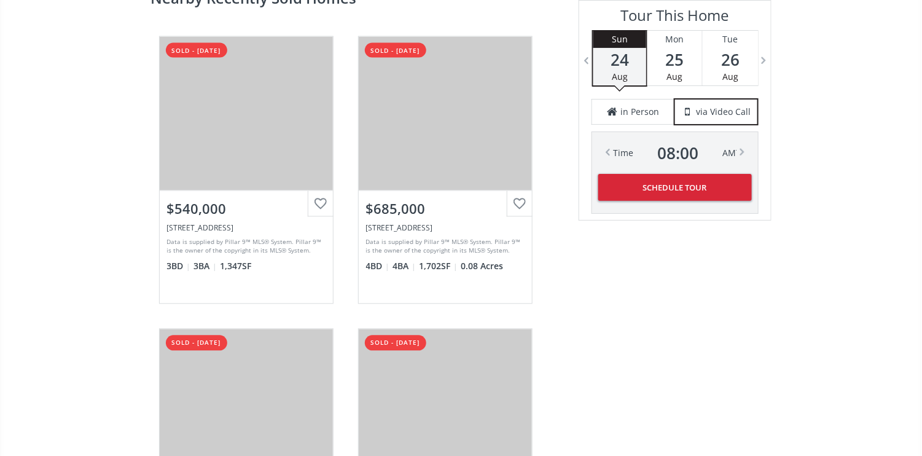
scroll to position [2621, 0]
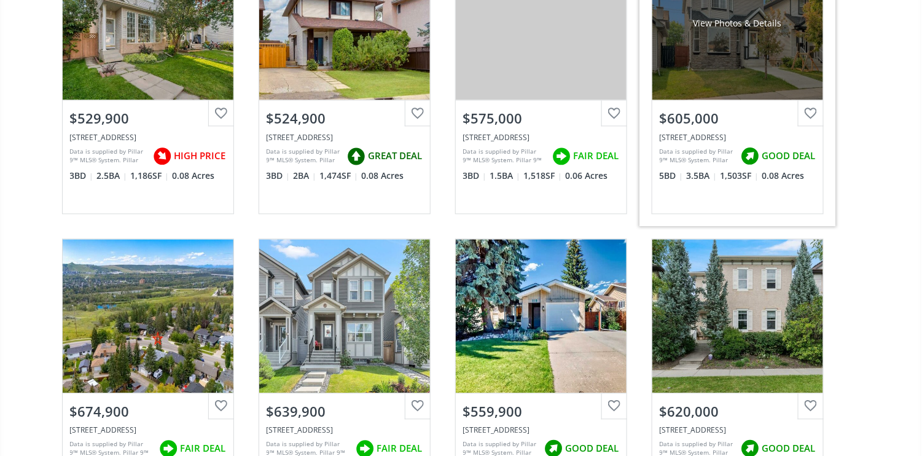
scroll to position [10320, 0]
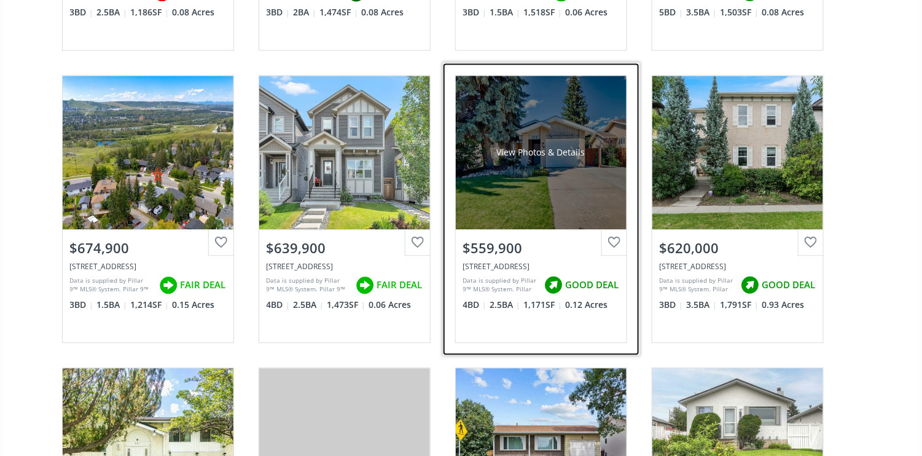
click at [546, 160] on div "View Photos & Details" at bounding box center [541, 153] width 171 height 154
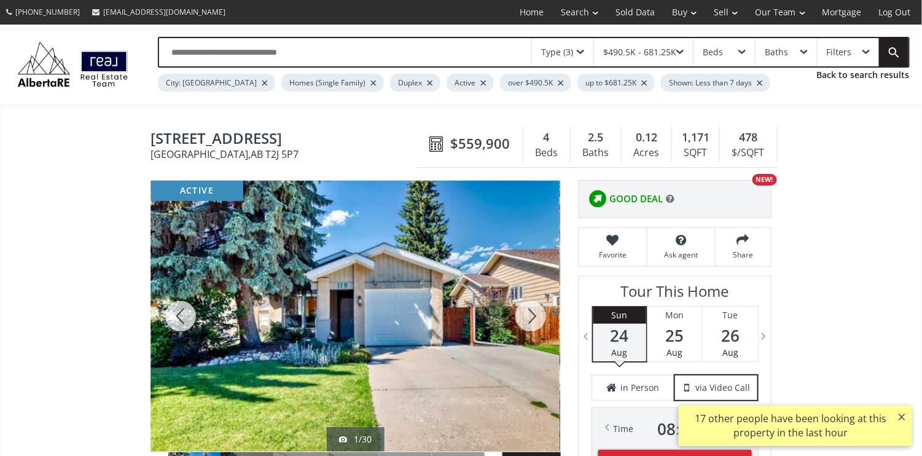
click at [525, 315] on div at bounding box center [530, 316] width 59 height 271
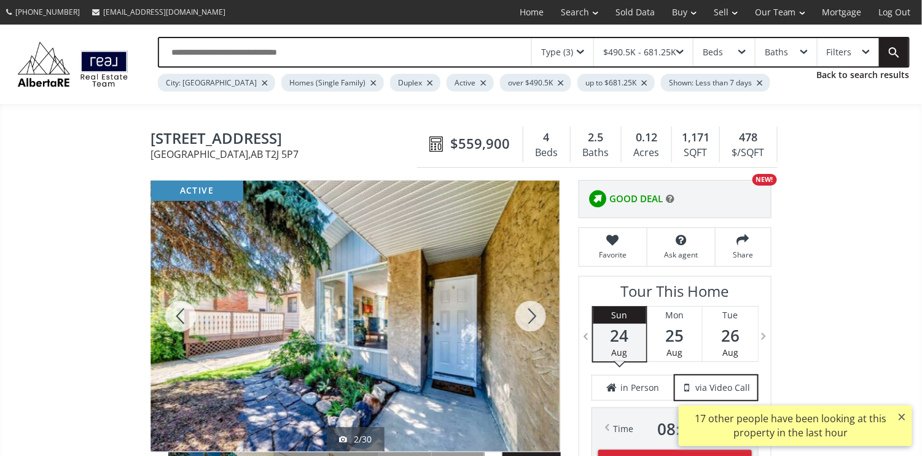
click at [533, 321] on div at bounding box center [530, 316] width 59 height 271
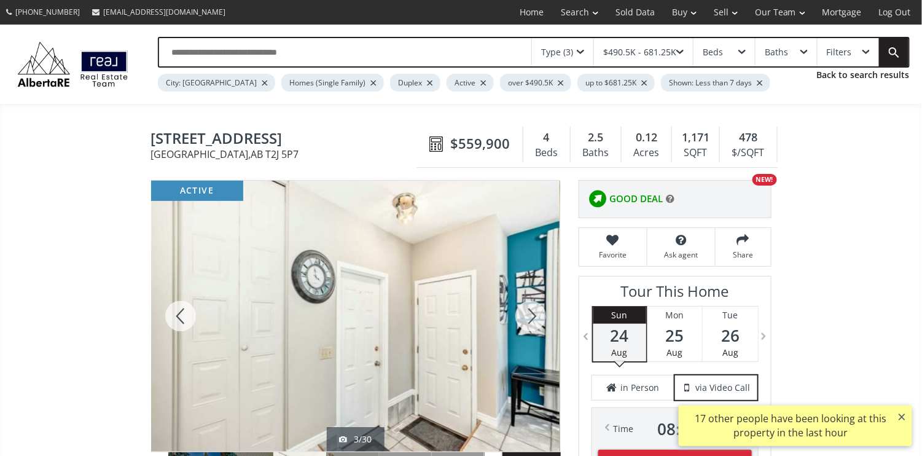
click at [533, 321] on div at bounding box center [530, 316] width 59 height 271
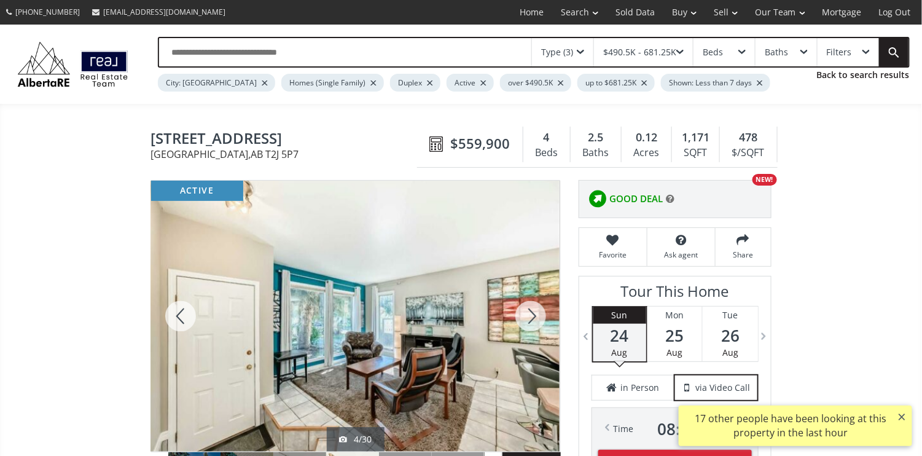
click at [533, 321] on div at bounding box center [530, 316] width 59 height 271
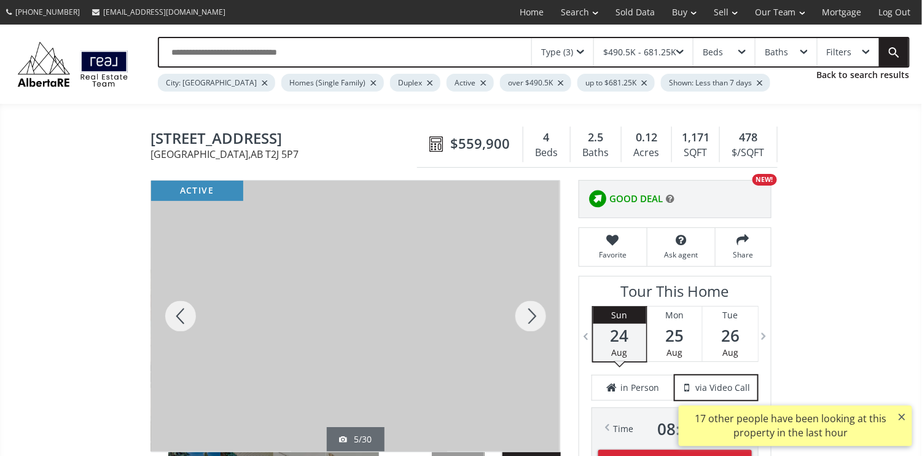
click at [533, 321] on div at bounding box center [530, 316] width 59 height 271
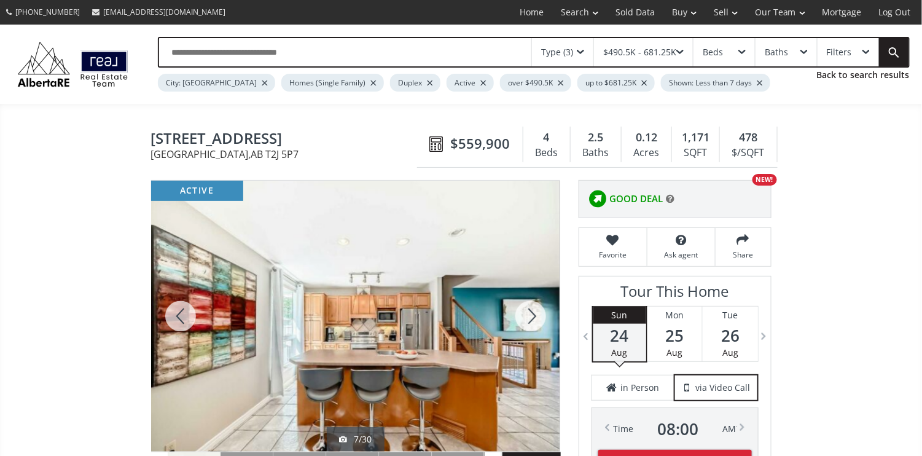
click at [533, 321] on div at bounding box center [530, 316] width 59 height 271
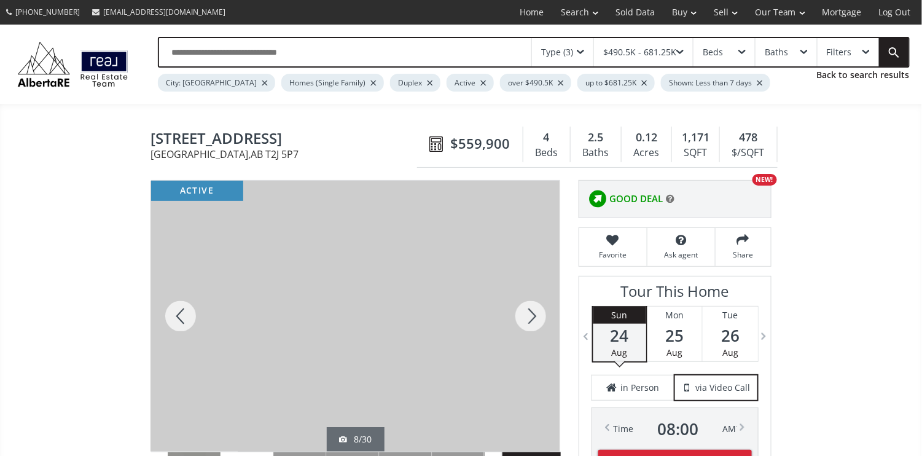
click at [533, 321] on div at bounding box center [530, 316] width 59 height 271
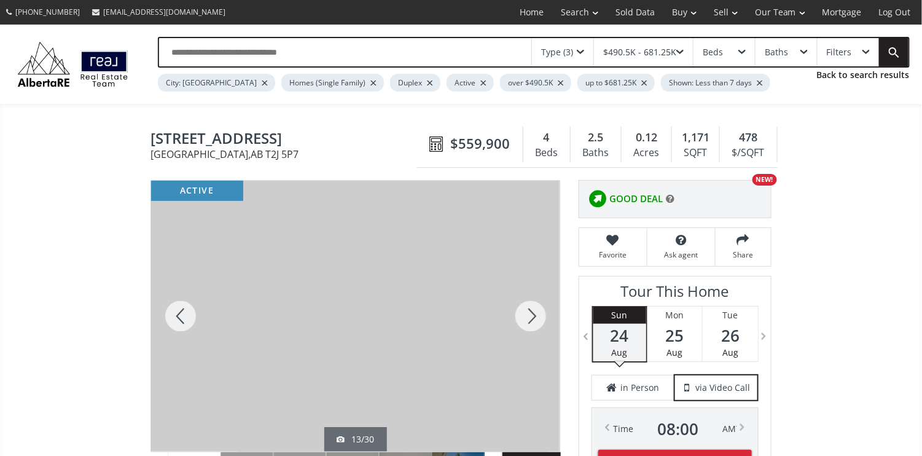
click at [533, 321] on div at bounding box center [530, 316] width 59 height 271
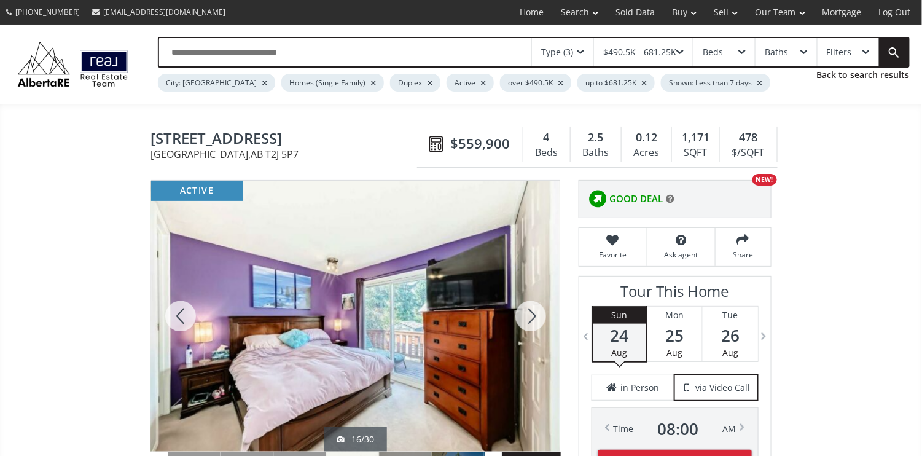
click at [533, 321] on div at bounding box center [530, 316] width 59 height 271
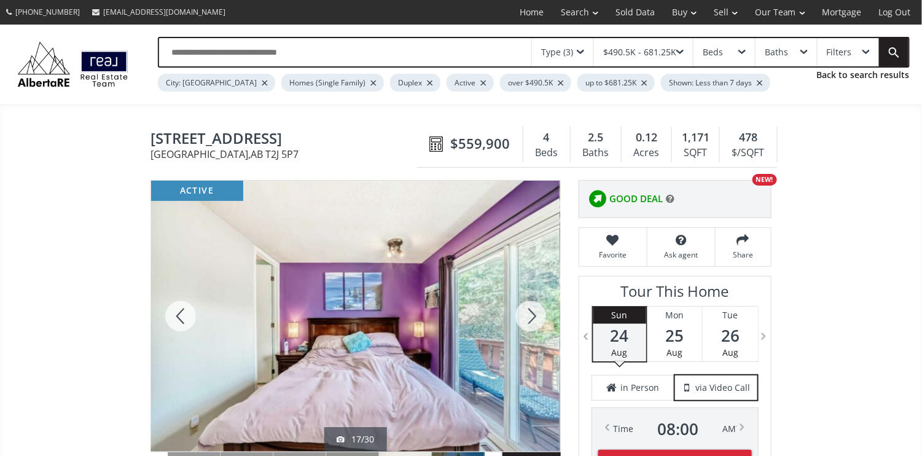
click at [533, 321] on div at bounding box center [530, 316] width 59 height 271
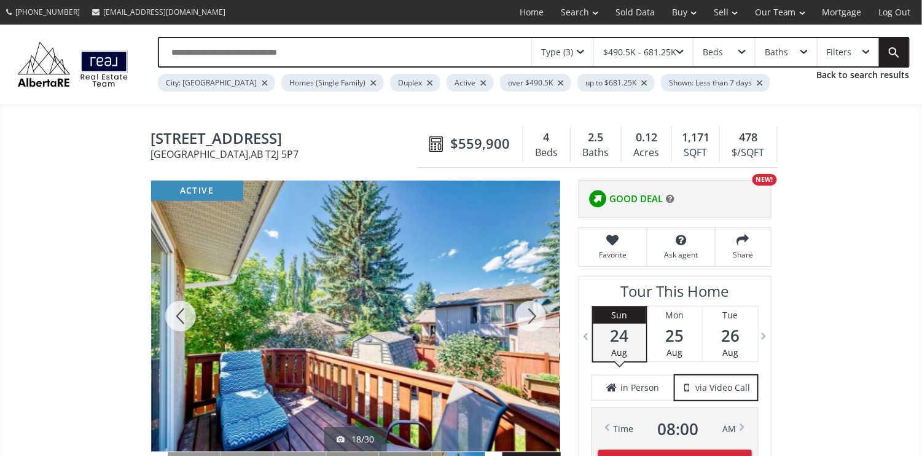
click at [533, 321] on div at bounding box center [530, 316] width 59 height 271
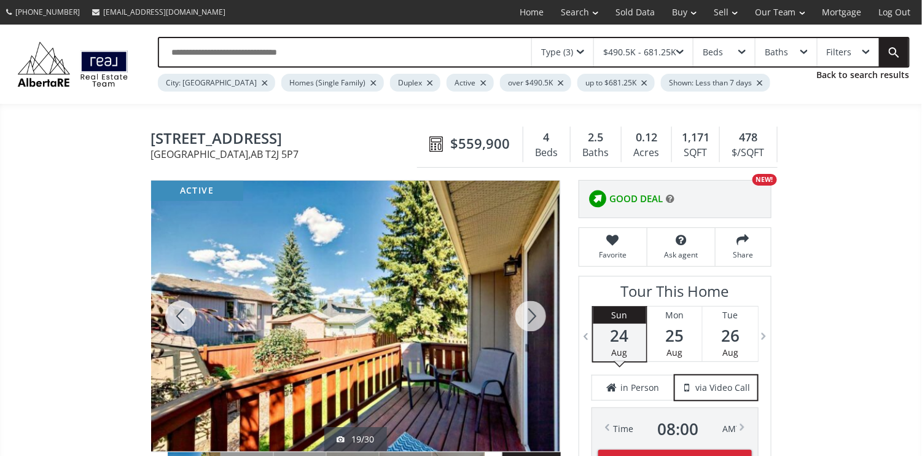
click at [533, 321] on div at bounding box center [530, 316] width 59 height 271
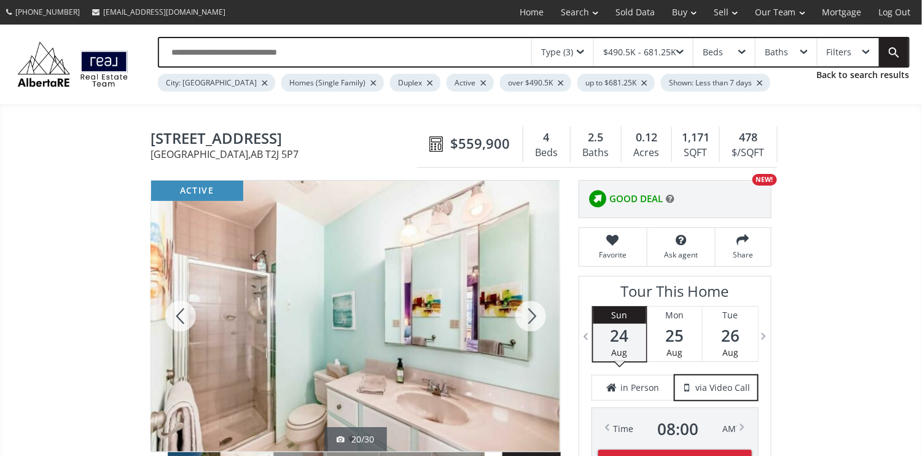
click at [533, 321] on div at bounding box center [530, 316] width 59 height 271
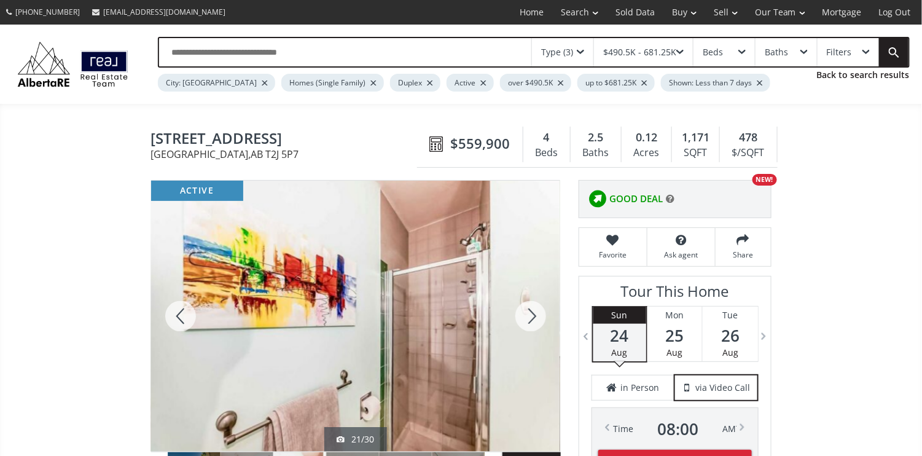
click at [533, 321] on div at bounding box center [530, 316] width 59 height 271
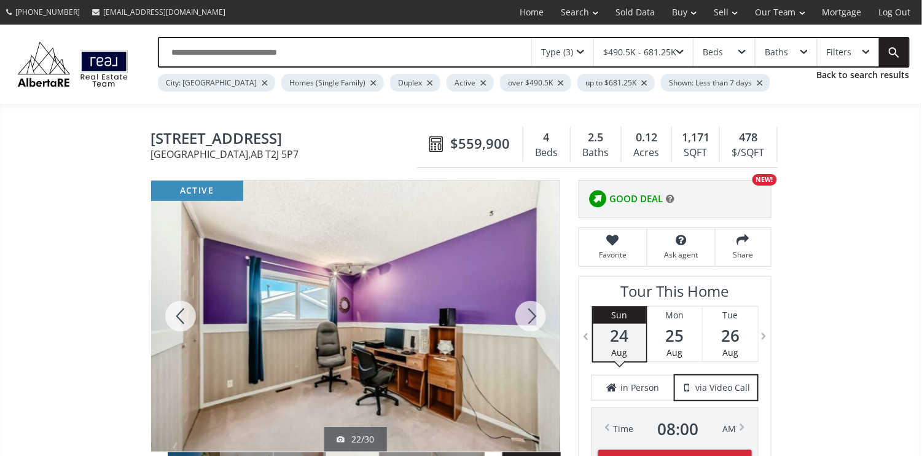
click at [533, 321] on div at bounding box center [530, 316] width 59 height 271
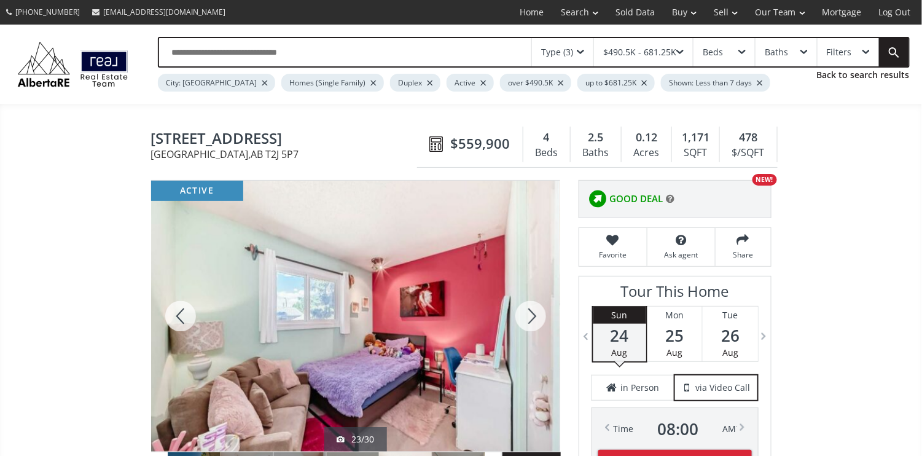
click at [533, 321] on div at bounding box center [530, 316] width 59 height 271
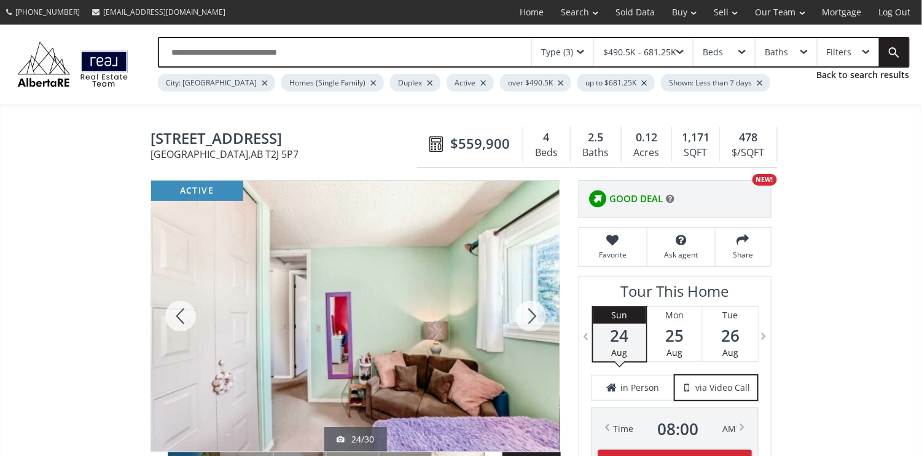
click at [533, 321] on div at bounding box center [530, 316] width 59 height 271
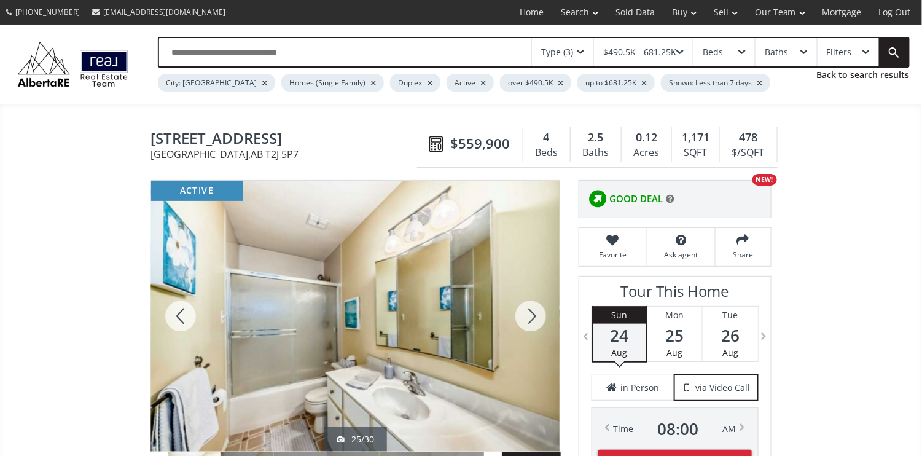
click at [533, 321] on div at bounding box center [530, 316] width 59 height 271
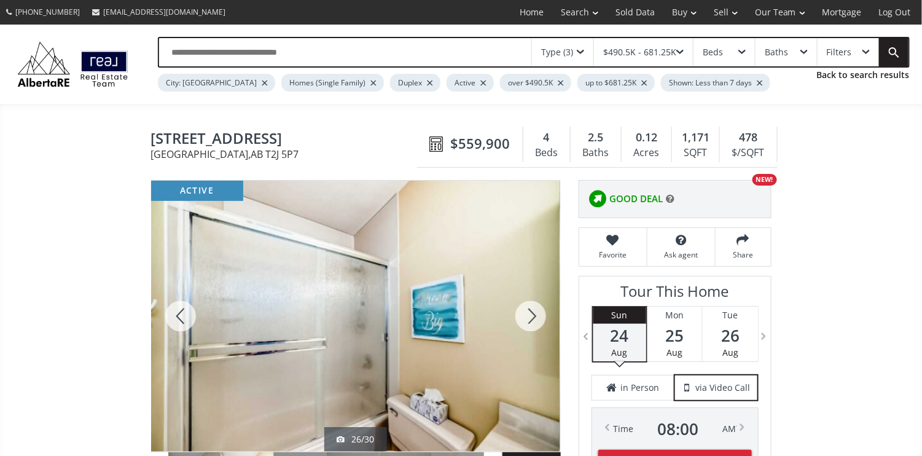
click at [533, 321] on div at bounding box center [530, 316] width 59 height 271
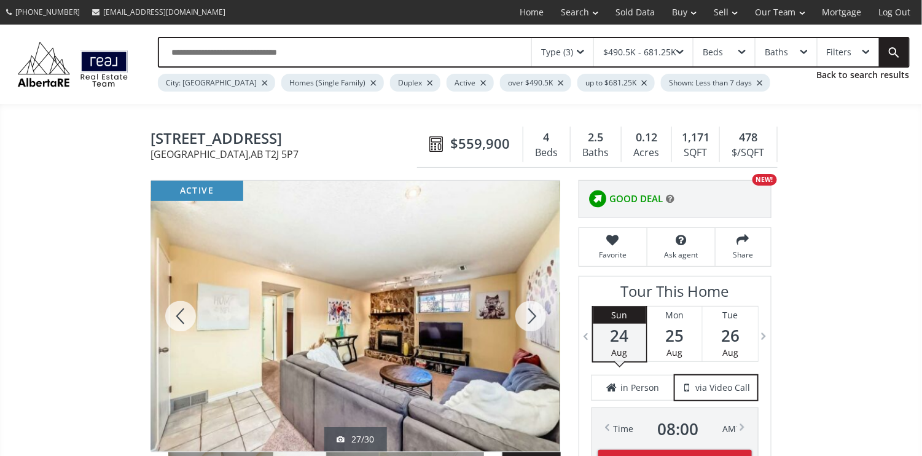
click at [533, 321] on div at bounding box center [530, 316] width 59 height 271
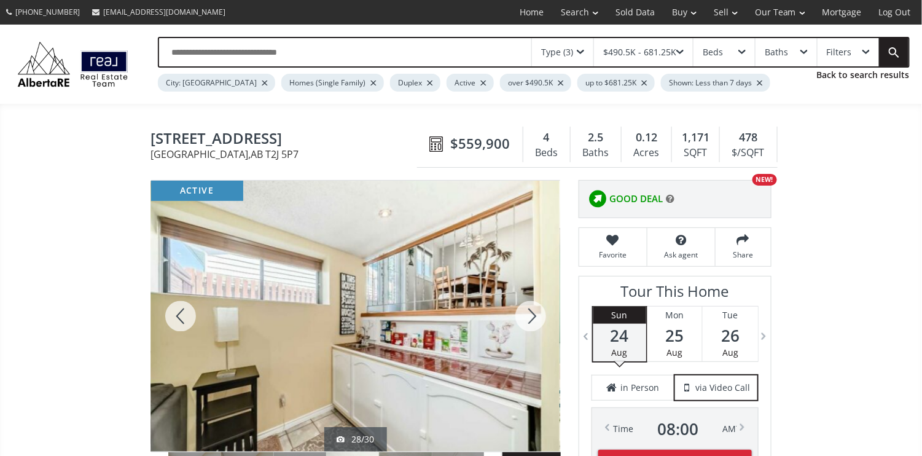
click at [533, 321] on div at bounding box center [530, 316] width 59 height 271
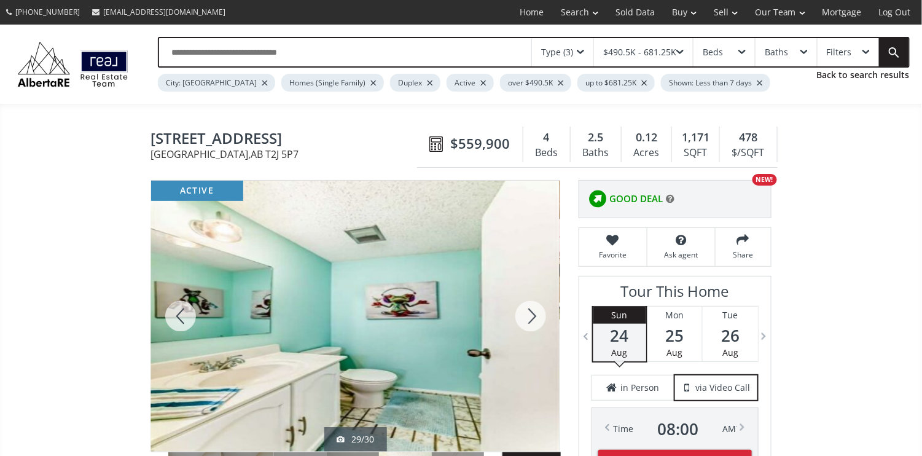
click at [533, 321] on div at bounding box center [530, 316] width 59 height 271
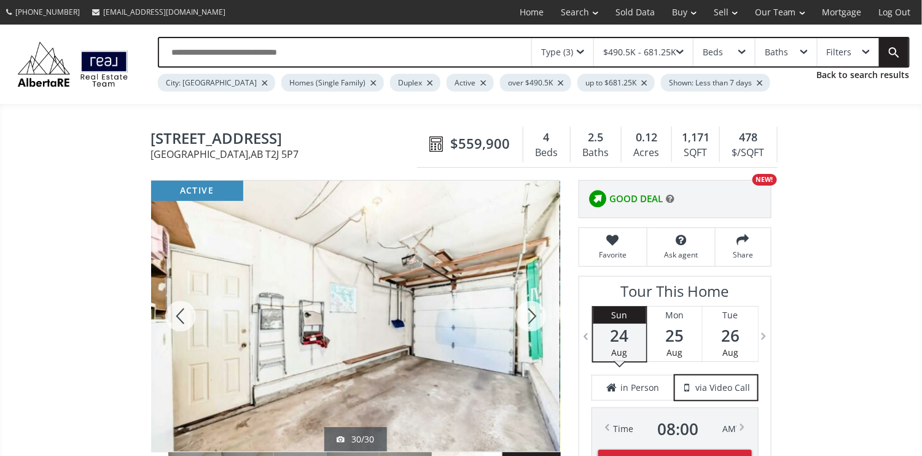
click at [533, 310] on div at bounding box center [530, 316] width 59 height 271
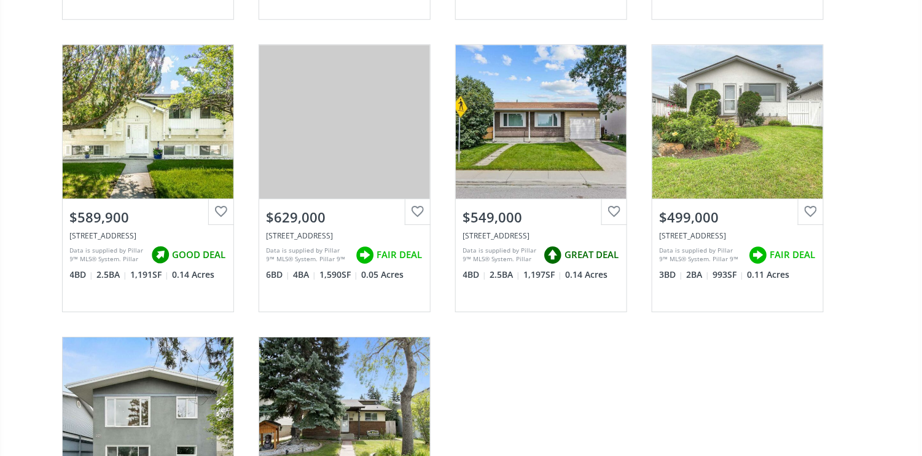
scroll to position [10648, 0]
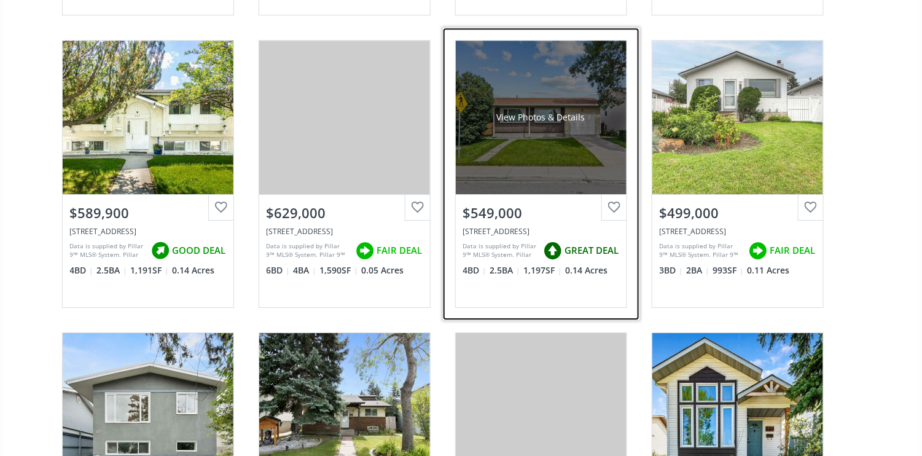
click at [510, 134] on div "View Photos & Details" at bounding box center [541, 118] width 171 height 154
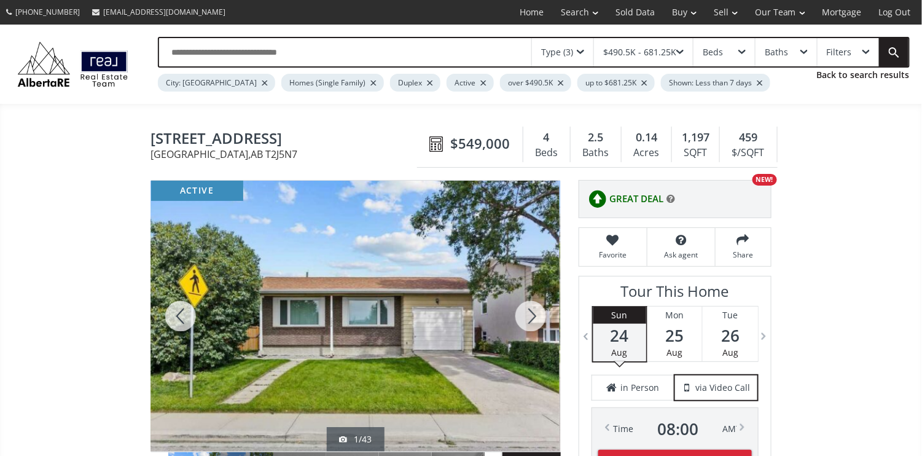
click at [538, 313] on div at bounding box center [530, 316] width 59 height 271
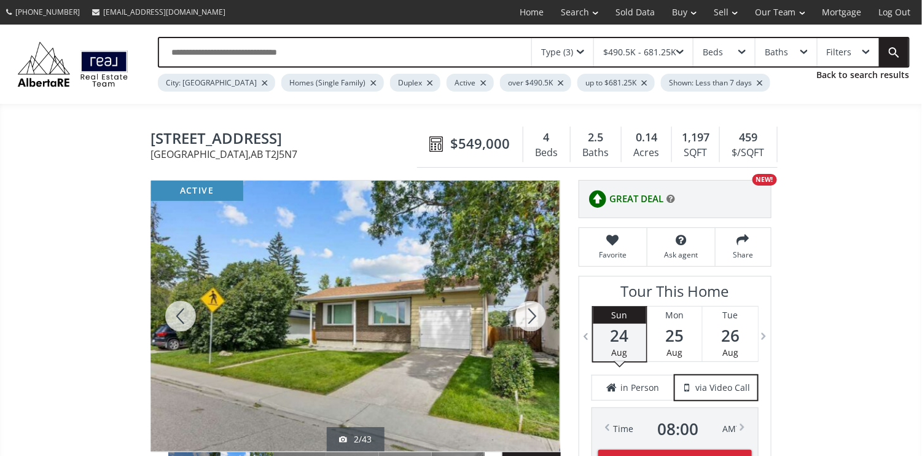
click at [538, 313] on div at bounding box center [530, 316] width 59 height 271
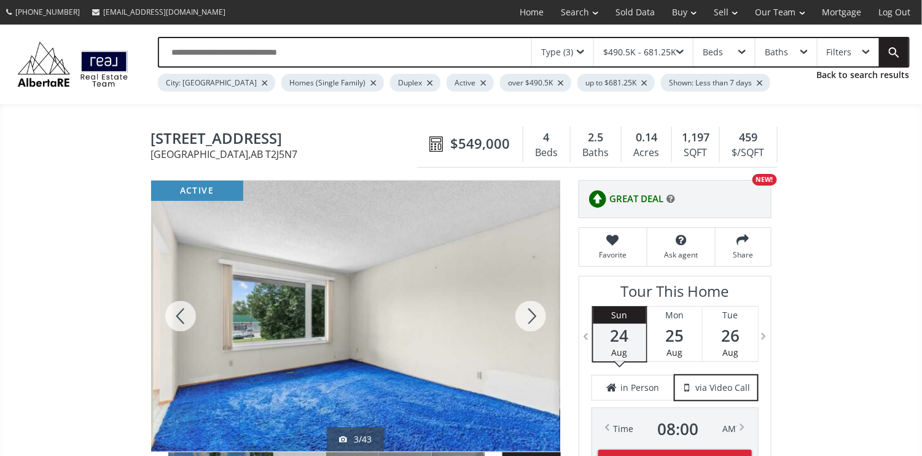
click at [538, 313] on div at bounding box center [530, 316] width 59 height 271
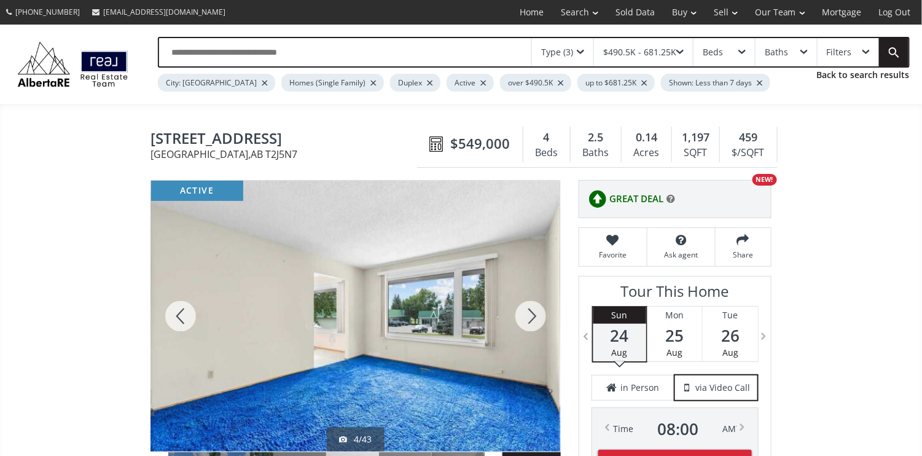
click at [538, 313] on div at bounding box center [530, 316] width 59 height 271
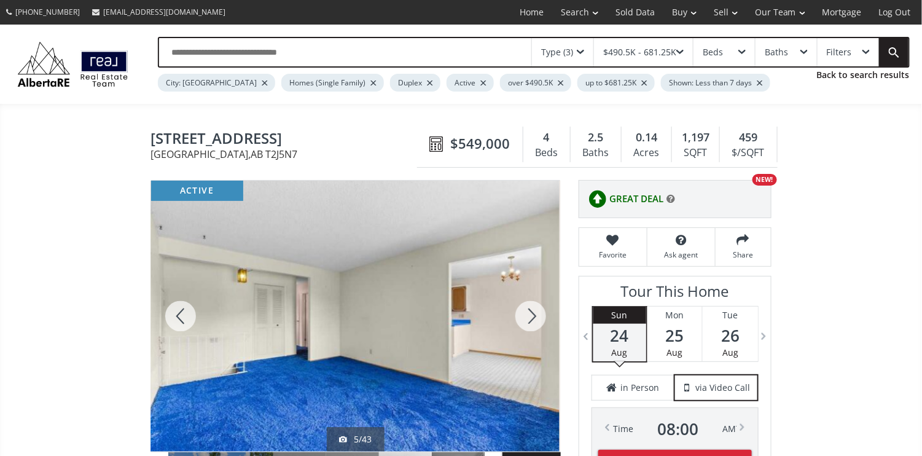
click at [538, 313] on div at bounding box center [530, 316] width 59 height 271
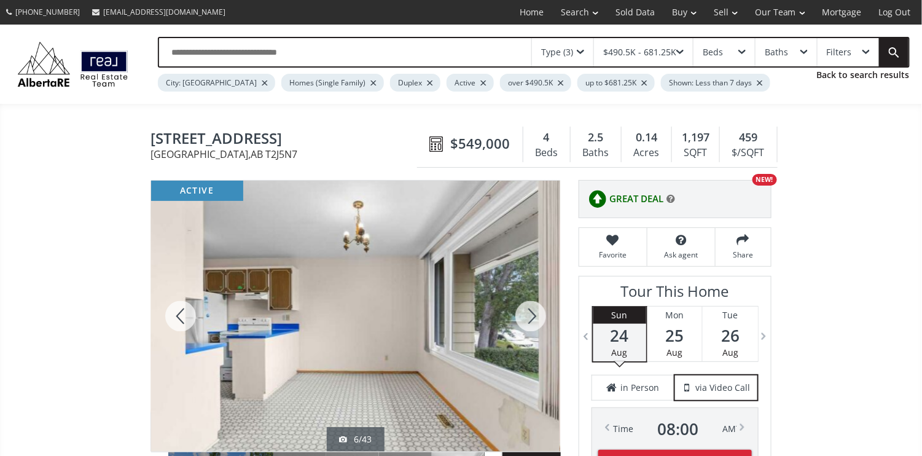
click at [538, 313] on div at bounding box center [530, 316] width 59 height 271
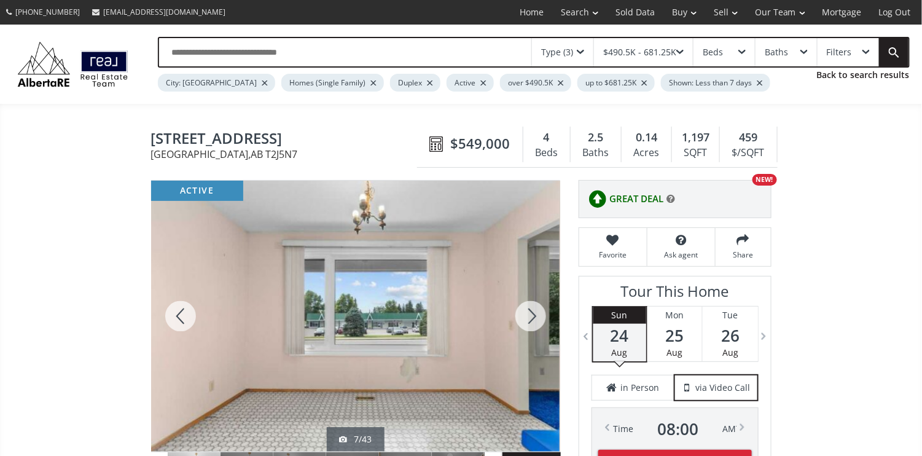
click at [538, 313] on div at bounding box center [530, 316] width 59 height 271
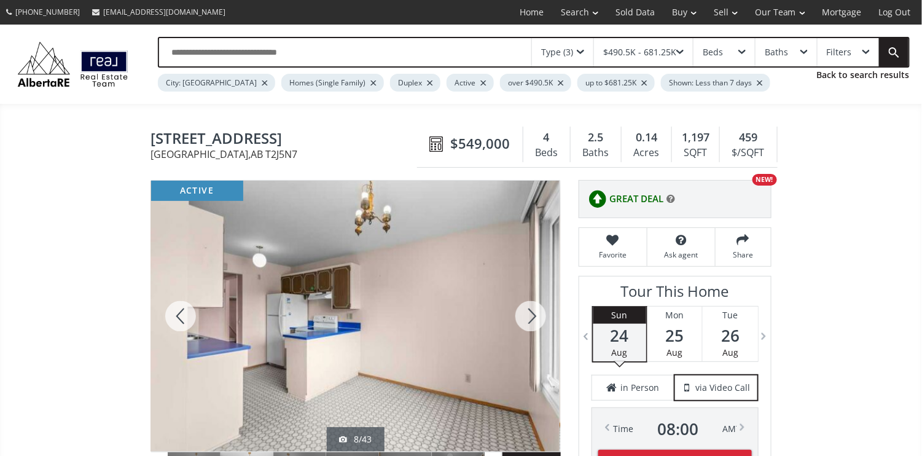
click at [538, 313] on div at bounding box center [530, 316] width 59 height 271
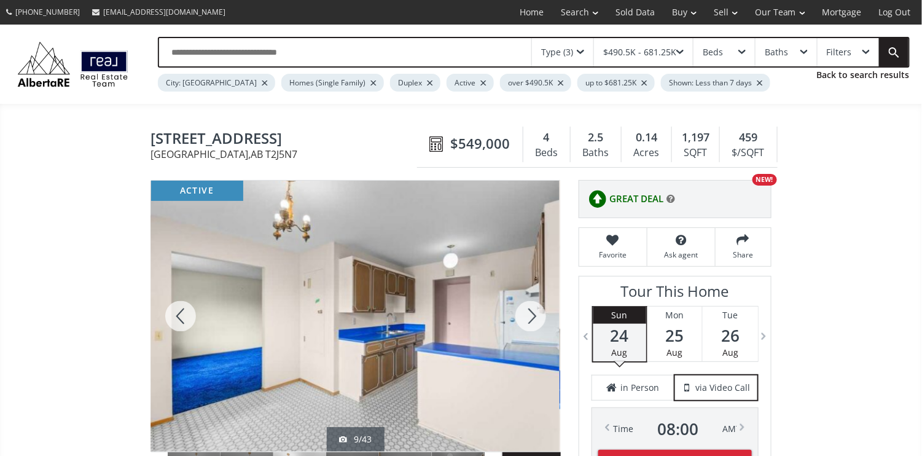
click at [538, 313] on div at bounding box center [530, 316] width 59 height 271
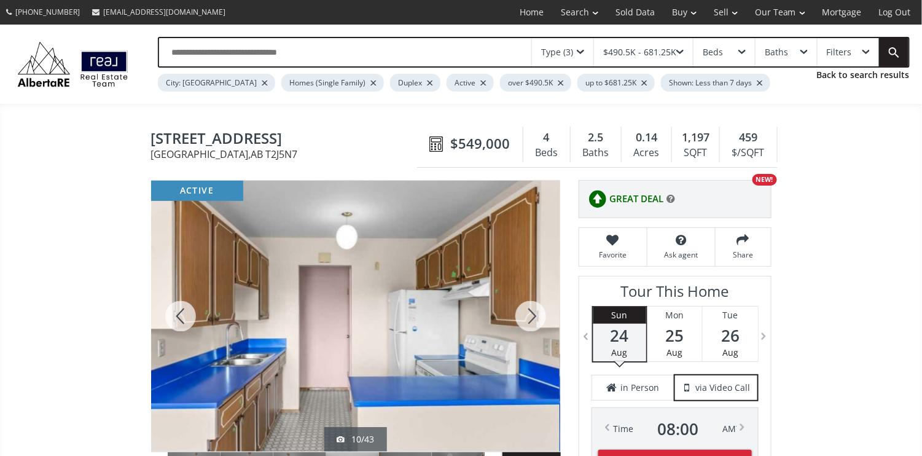
click at [538, 313] on div at bounding box center [530, 316] width 59 height 271
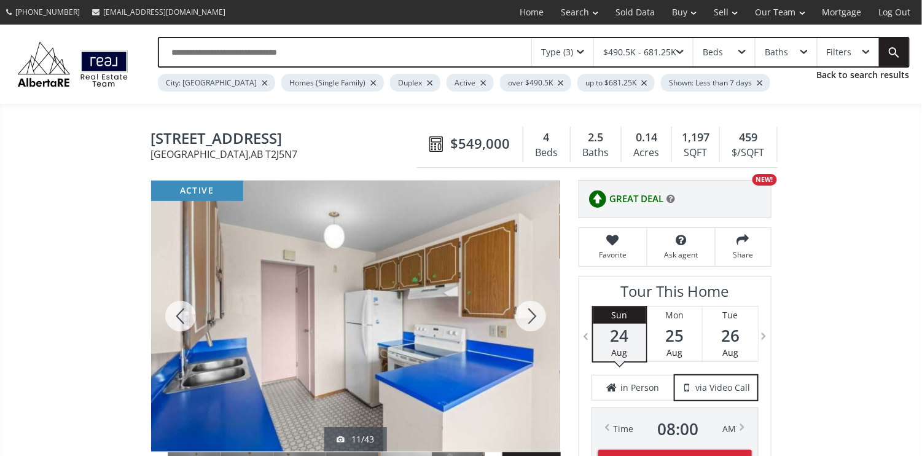
click at [538, 313] on div at bounding box center [530, 316] width 59 height 271
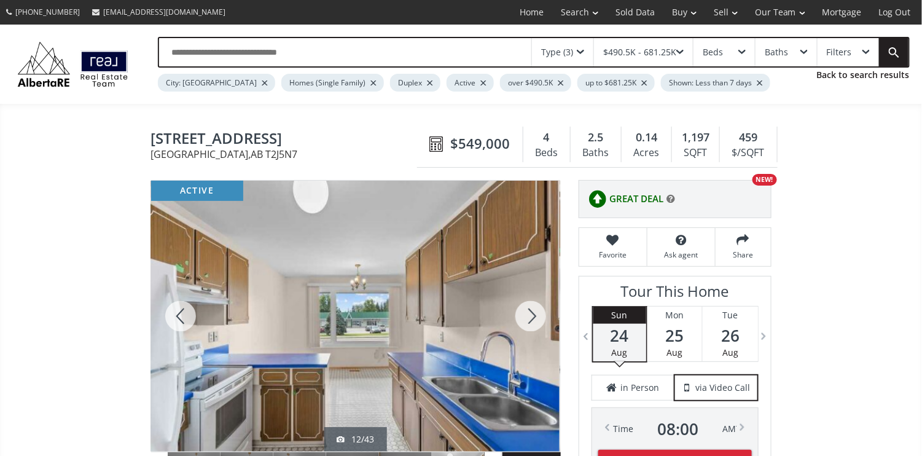
click at [538, 313] on div at bounding box center [530, 316] width 59 height 271
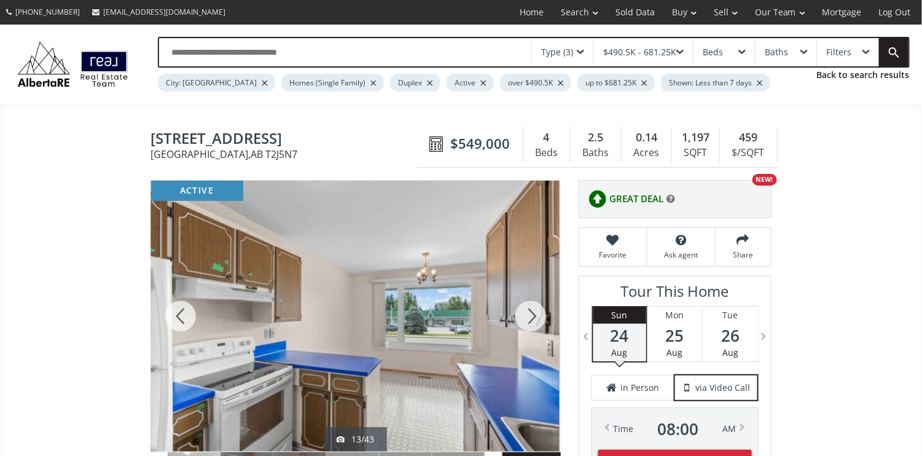
click at [538, 313] on div at bounding box center [530, 316] width 59 height 271
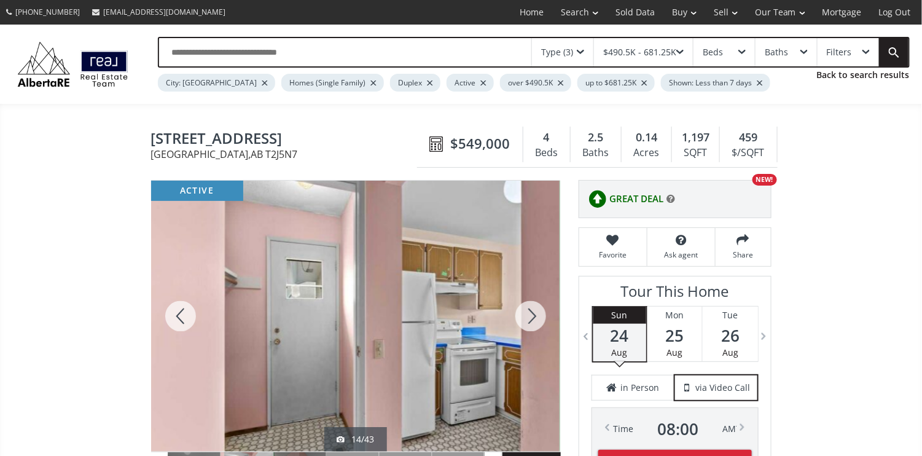
click at [538, 313] on div at bounding box center [530, 316] width 59 height 271
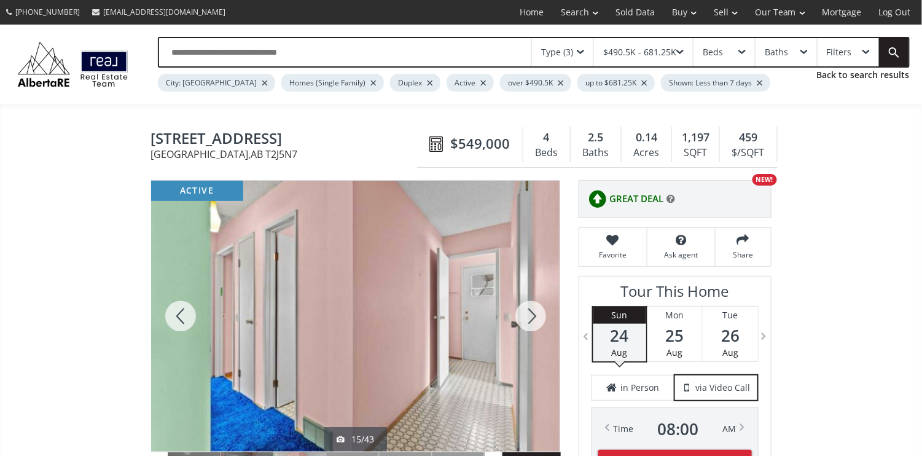
click at [538, 313] on div at bounding box center [530, 316] width 59 height 271
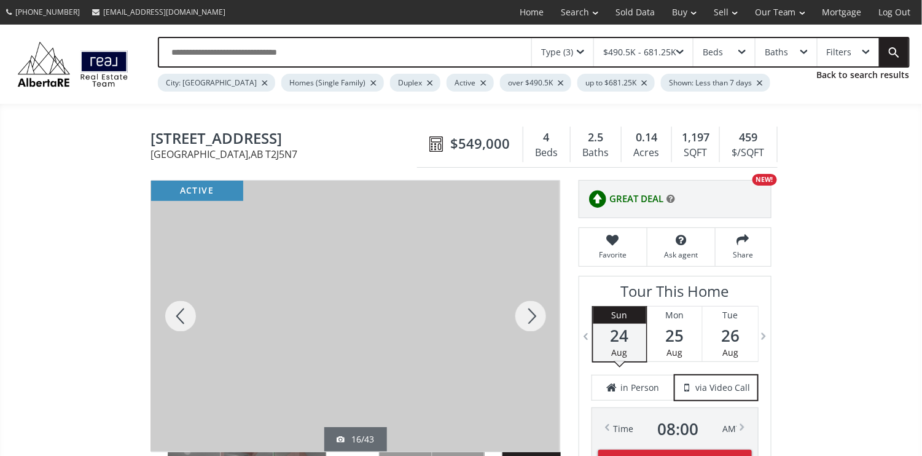
click at [538, 313] on div at bounding box center [530, 316] width 59 height 271
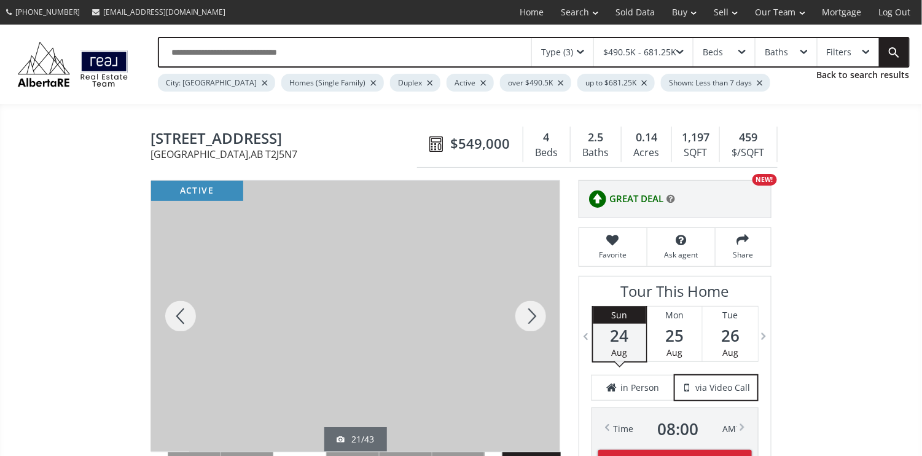
click at [538, 313] on div at bounding box center [530, 316] width 59 height 271
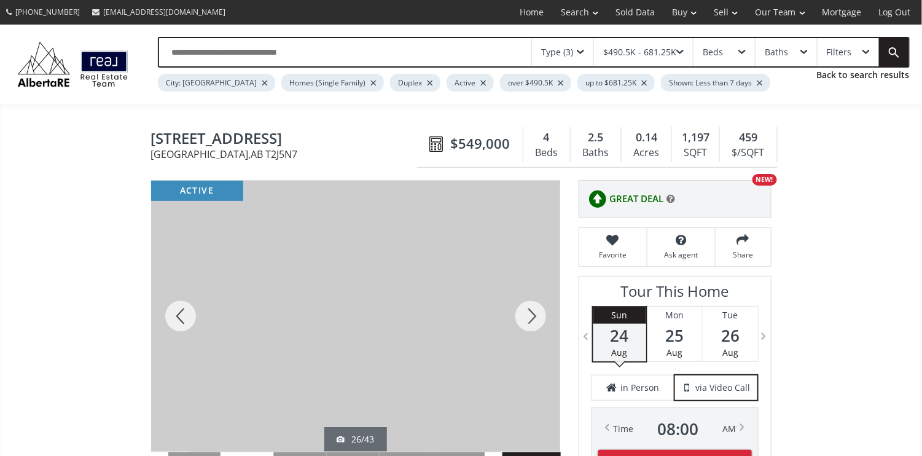
click at [538, 313] on div at bounding box center [530, 316] width 59 height 271
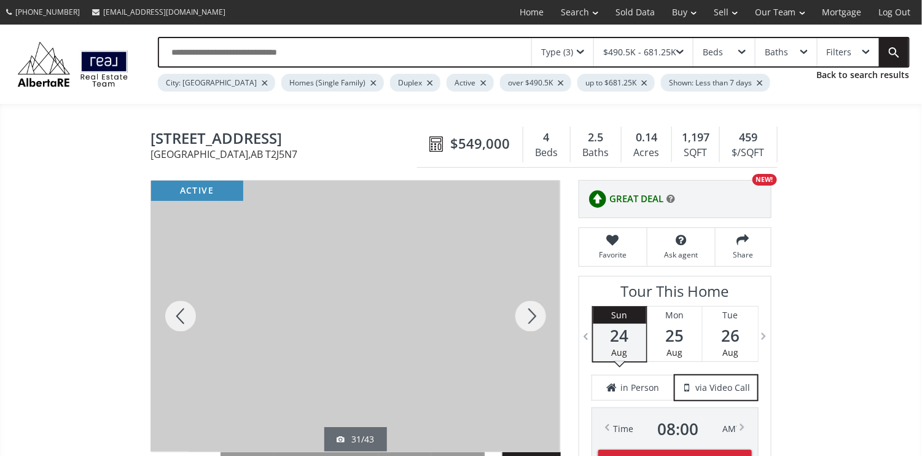
click at [538, 313] on div at bounding box center [530, 316] width 59 height 271
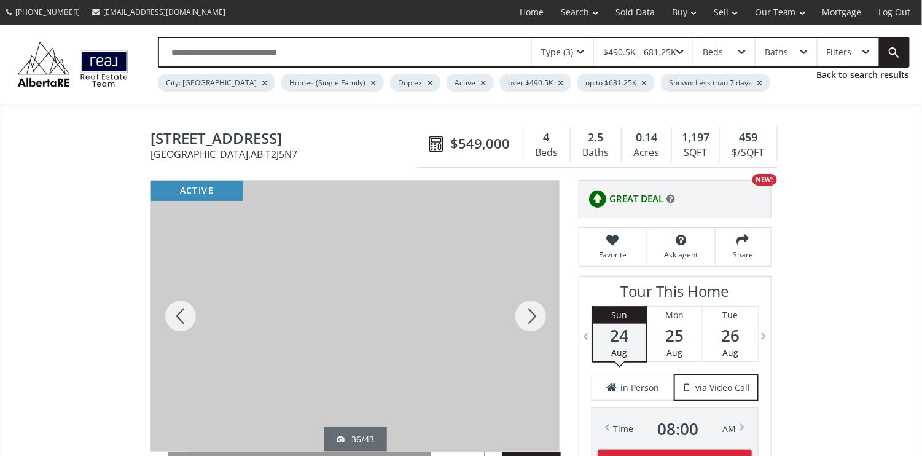
click at [538, 313] on div at bounding box center [530, 316] width 59 height 271
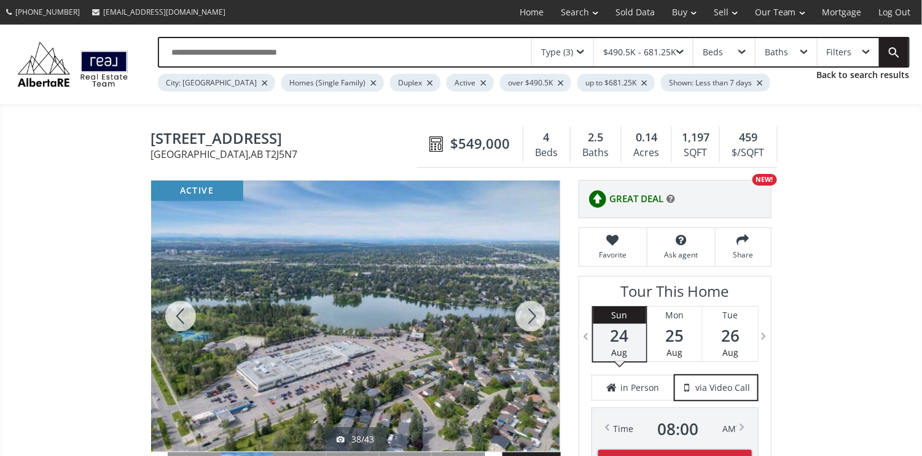
click at [538, 313] on div at bounding box center [530, 316] width 59 height 271
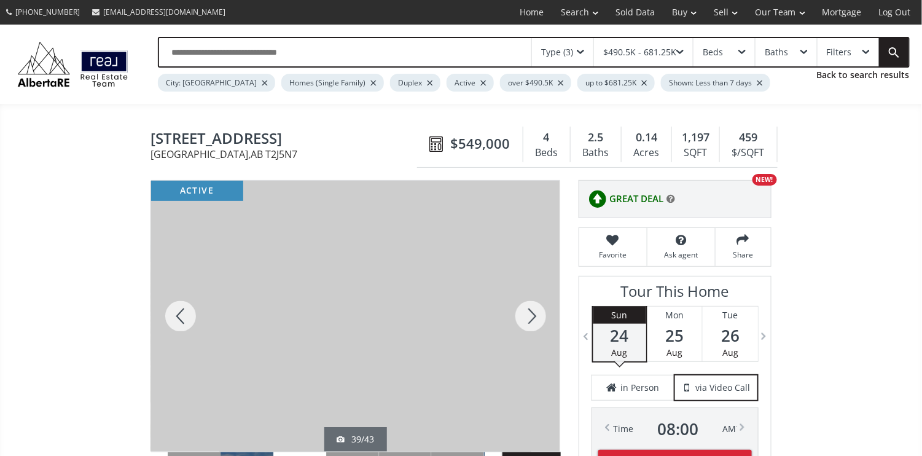
click at [538, 313] on div at bounding box center [530, 316] width 59 height 271
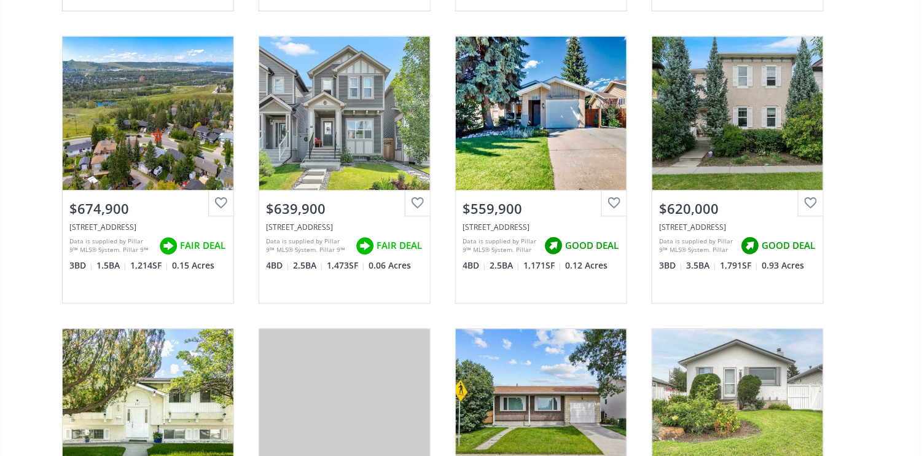
scroll to position [9992, 0]
